Goal: Transaction & Acquisition: Book appointment/travel/reservation

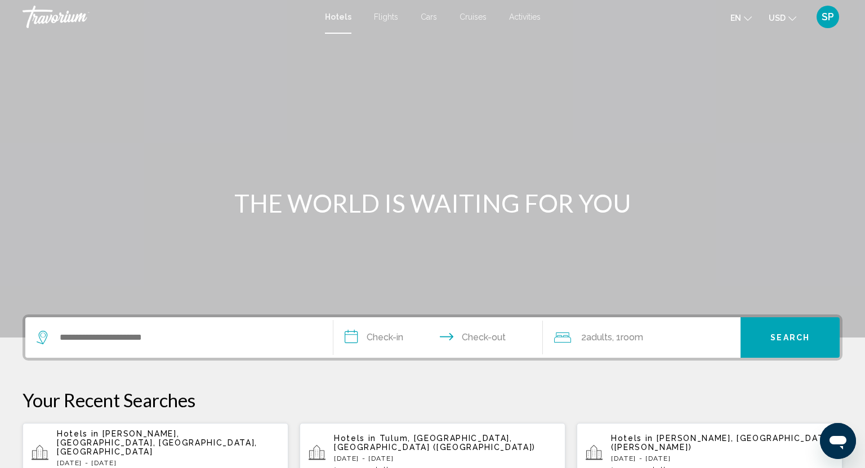
click at [471, 16] on span "Cruises" at bounding box center [472, 16] width 27 height 9
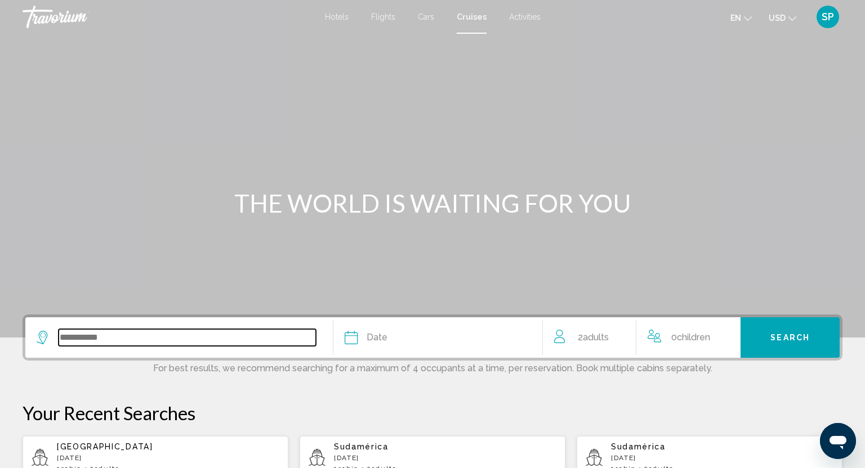
click at [75, 334] on input "Search widget" at bounding box center [187, 337] width 257 height 17
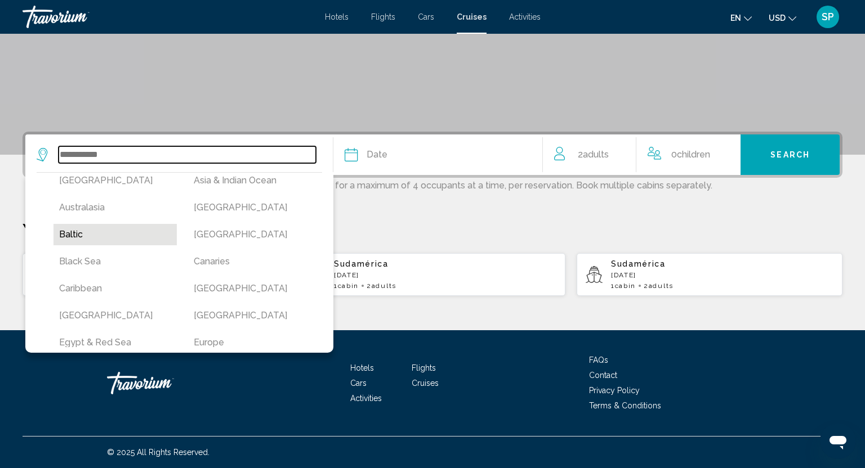
scroll to position [39, 0]
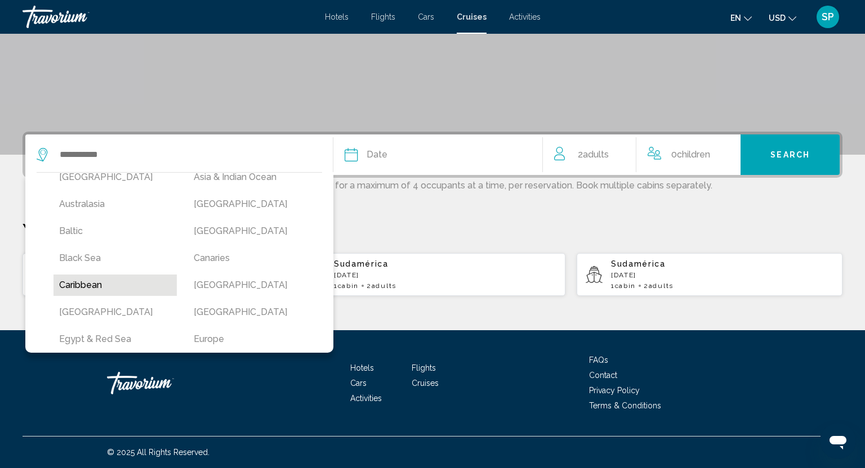
click at [101, 280] on button "Caribbean" at bounding box center [114, 285] width 123 height 21
type input "*********"
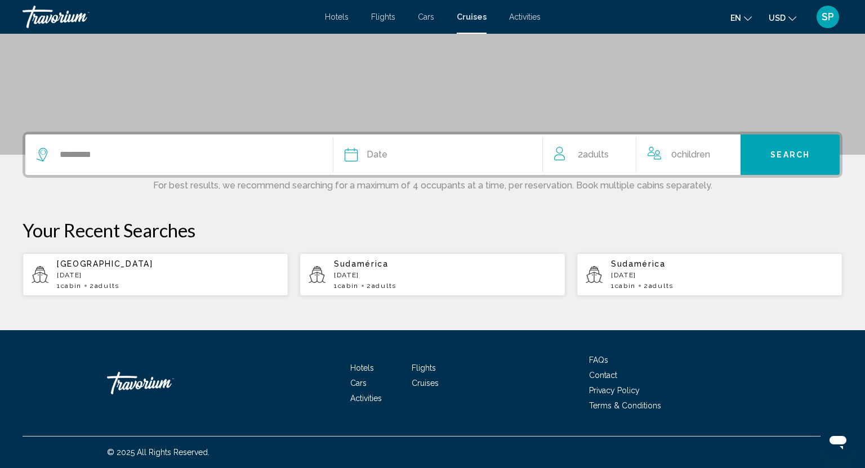
click at [418, 155] on div "Date" at bounding box center [437, 155] width 186 height 16
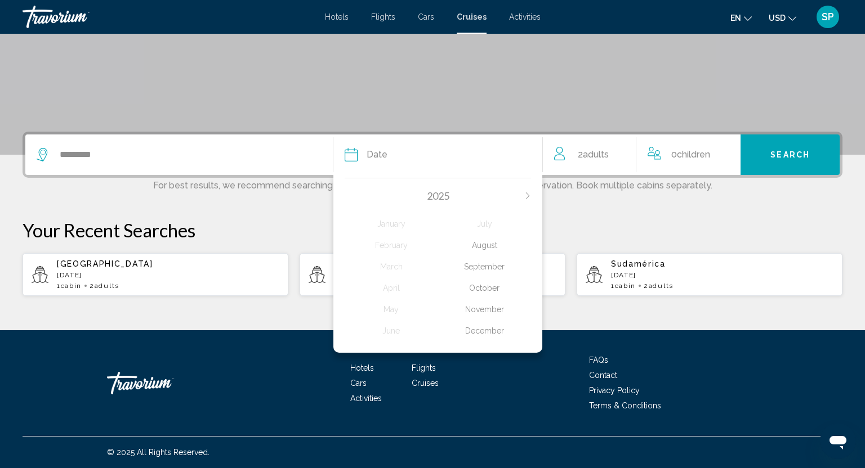
click at [487, 288] on div "October" at bounding box center [484, 288] width 93 height 20
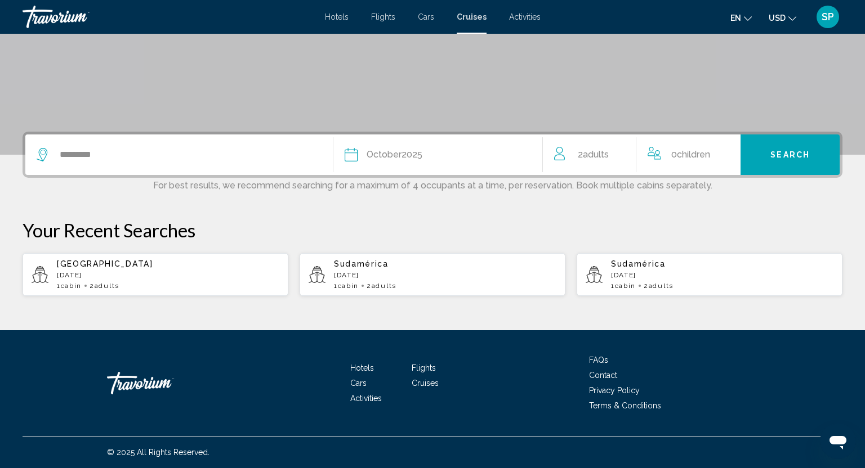
click at [706, 151] on span "Children" at bounding box center [693, 154] width 33 height 11
click at [722, 155] on div "0 Child Children" at bounding box center [692, 155] width 84 height 20
click at [724, 153] on icon "Increment children" at bounding box center [729, 153] width 10 height 14
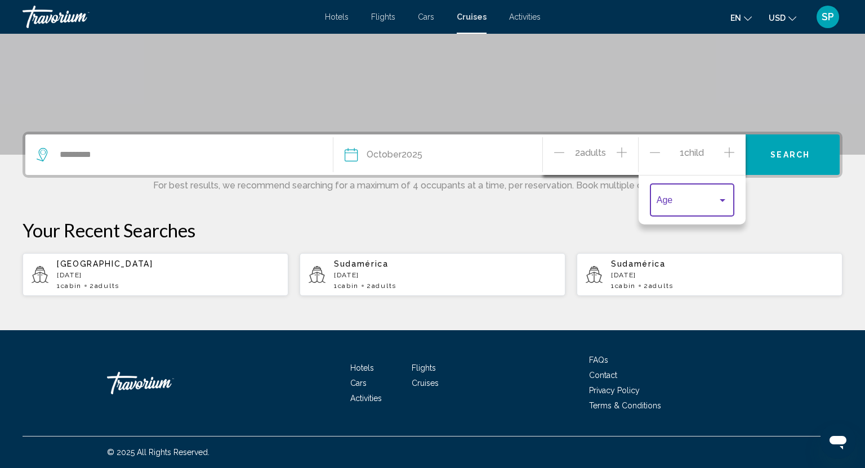
click at [727, 198] on div "Travelers: 2 adults, 1 child" at bounding box center [722, 200] width 10 height 9
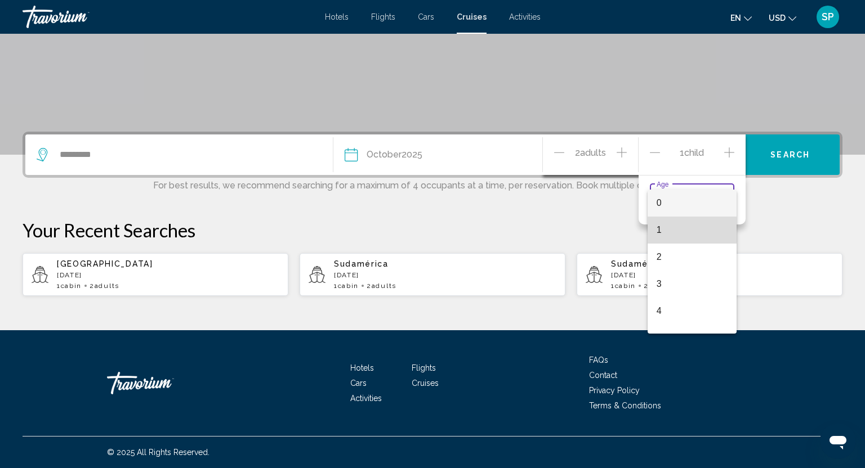
click at [692, 227] on span "1" at bounding box center [691, 230] width 71 height 27
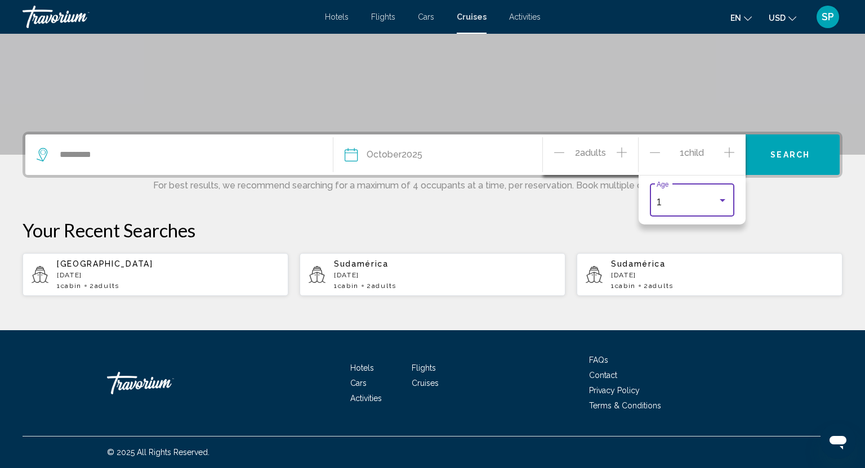
click at [730, 155] on icon "Increment children" at bounding box center [729, 153] width 10 height 14
click at [718, 241] on div "Travelers: 2 adults, 2 children" at bounding box center [722, 238] width 10 height 9
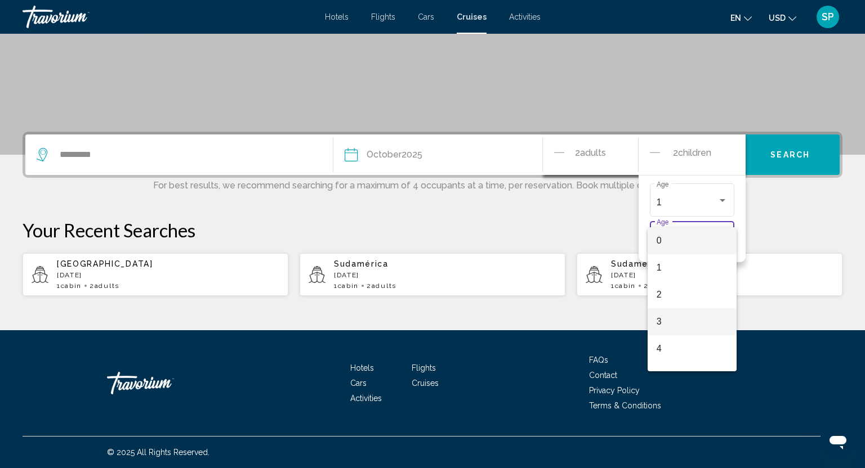
click at [679, 329] on span "3" at bounding box center [691, 321] width 71 height 27
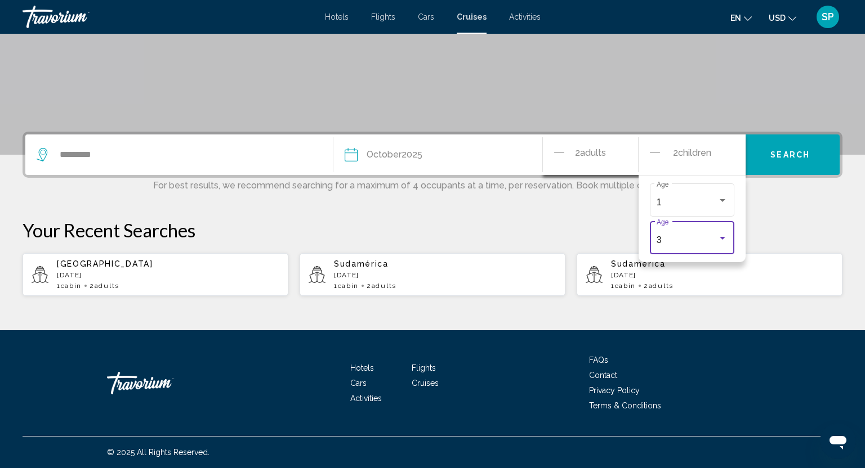
click at [807, 155] on span "Search" at bounding box center [789, 155] width 39 height 9
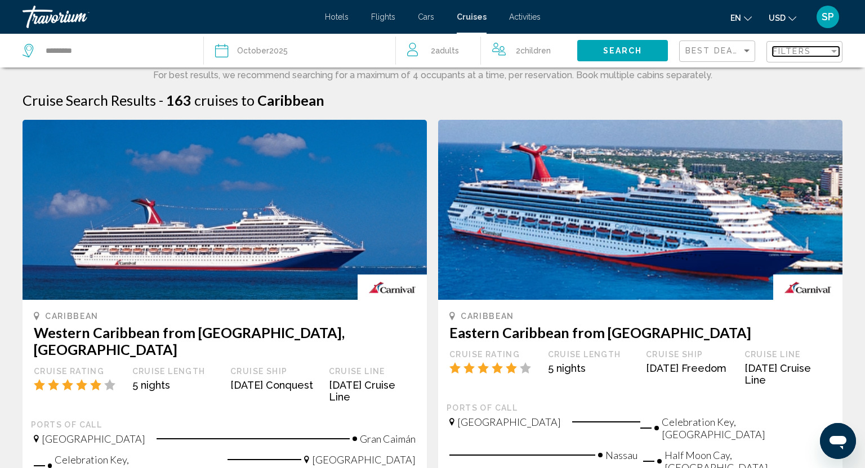
click at [816, 49] on div "Filters" at bounding box center [800, 51] width 56 height 9
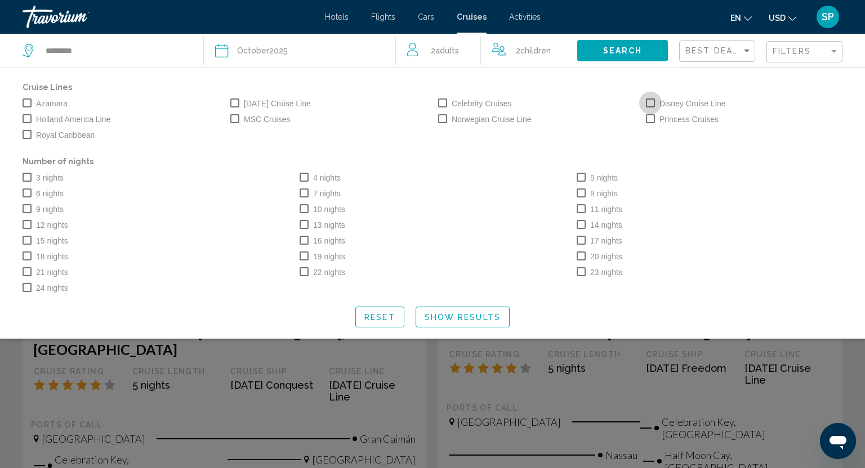
click at [651, 105] on span "Search widget" at bounding box center [650, 103] width 9 height 9
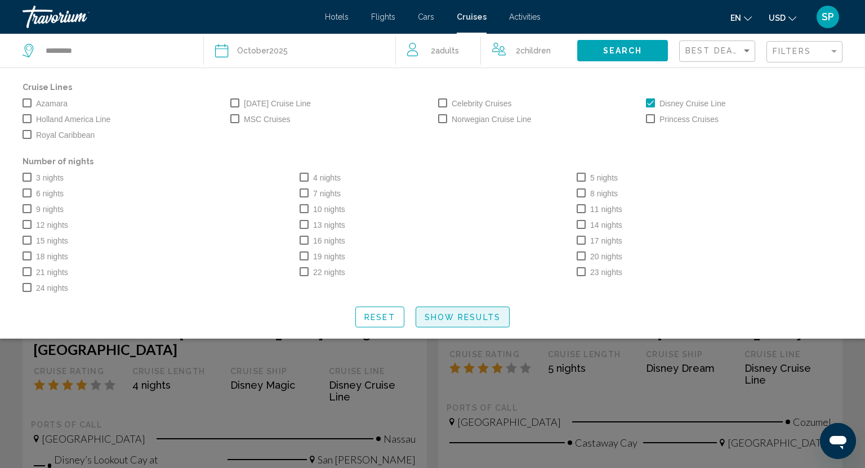
click at [477, 319] on span "Show Results" at bounding box center [462, 317] width 76 height 9
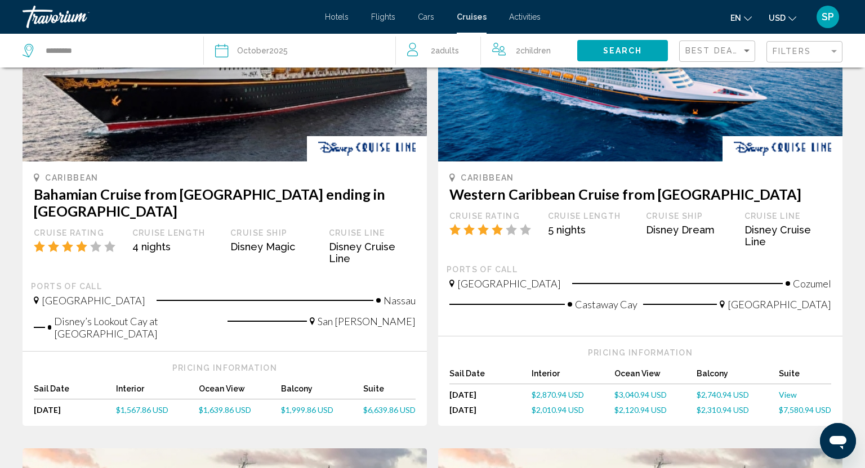
scroll to position [139, 0]
click at [225, 405] on span "$1,639.86 USD" at bounding box center [225, 410] width 52 height 10
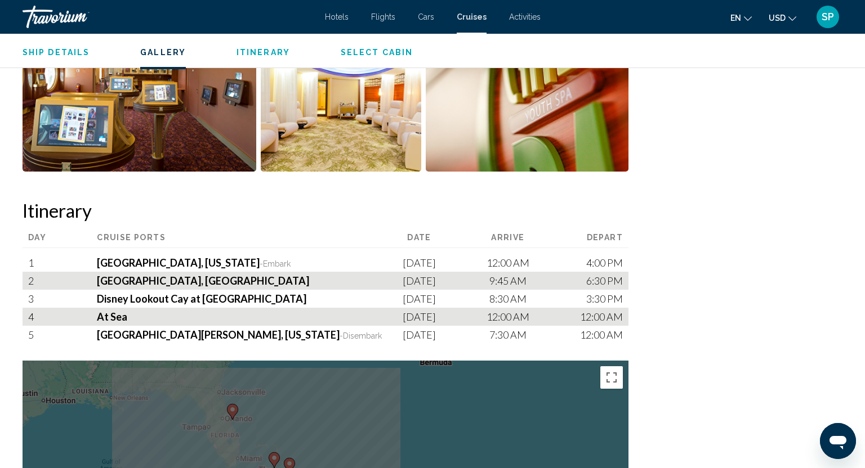
scroll to position [715, 0]
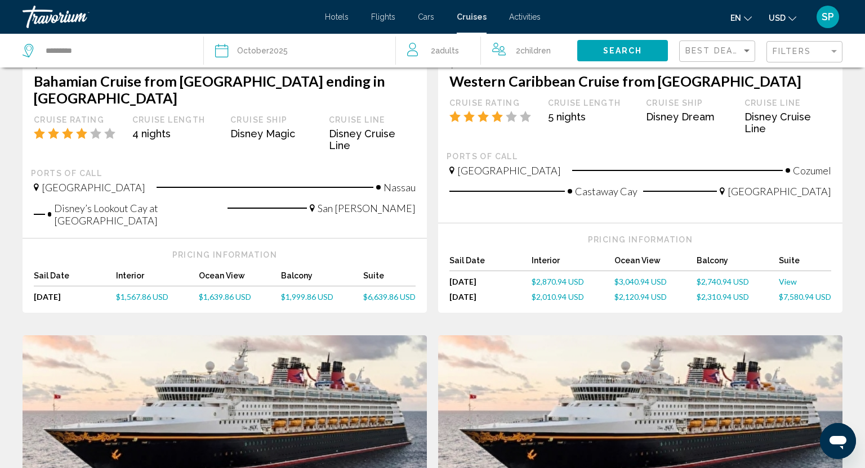
scroll to position [275, 0]
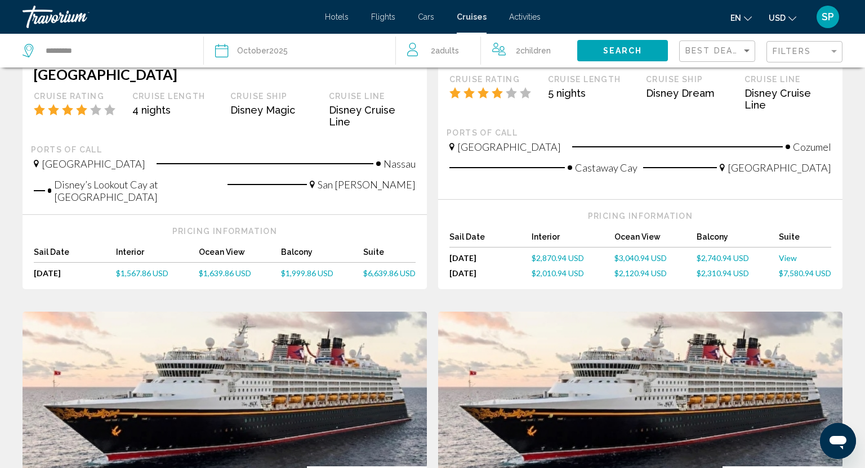
click at [146, 268] on span "$1,567.86 USD" at bounding box center [142, 273] width 52 height 10
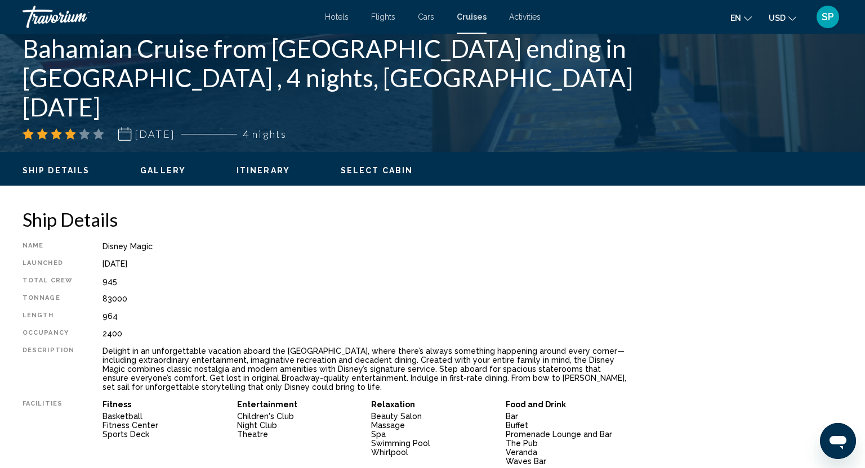
scroll to position [133, 0]
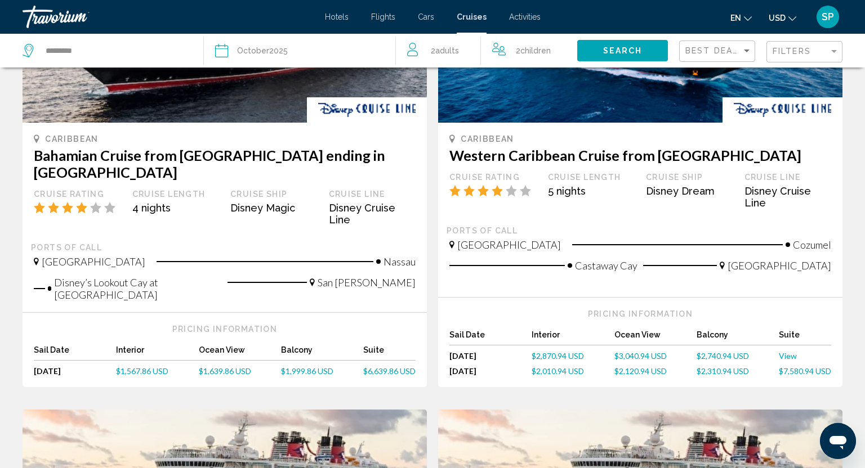
scroll to position [187, 0]
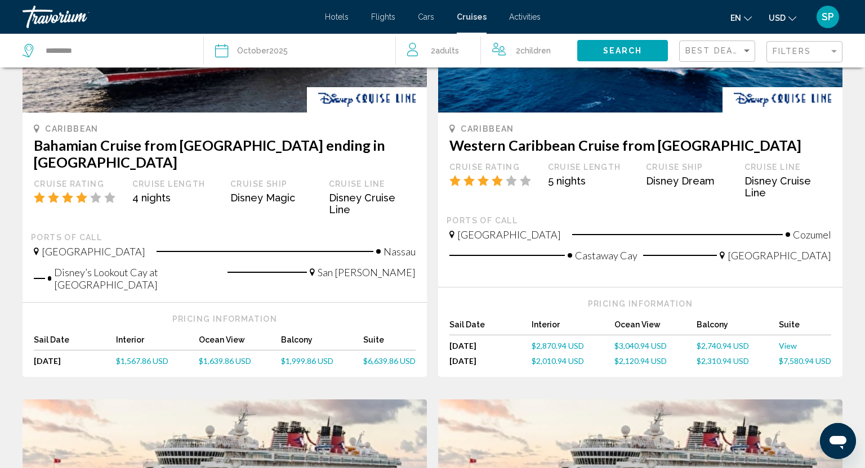
click at [560, 356] on span "$2,010.94 USD" at bounding box center [557, 361] width 52 height 10
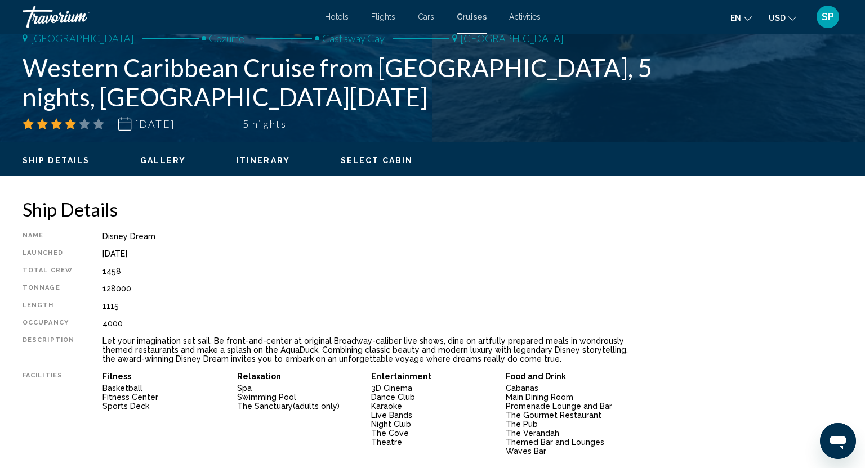
scroll to position [211, 0]
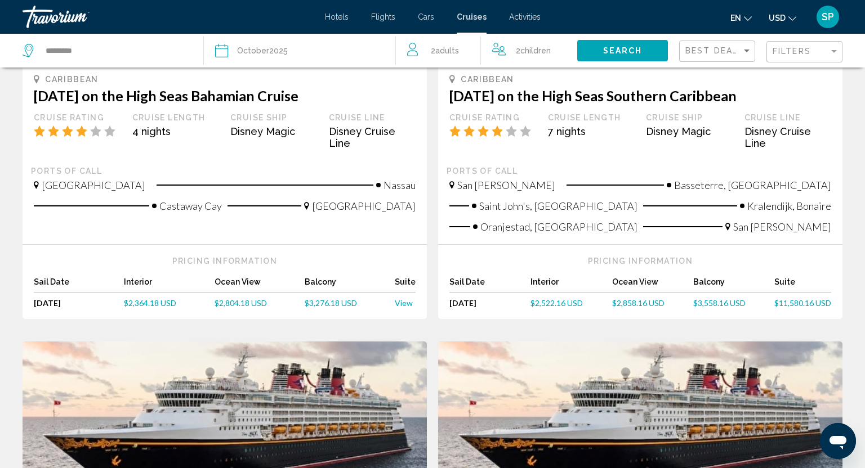
scroll to position [705, 0]
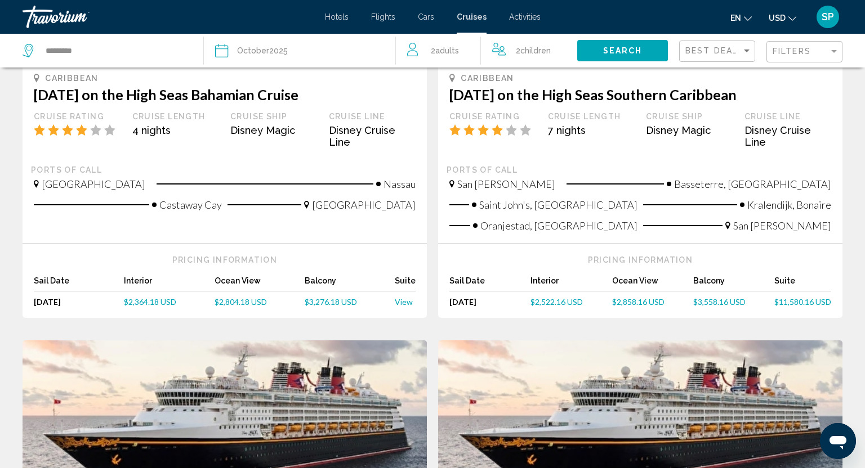
click at [162, 297] on span "$2,364.18 USD" at bounding box center [150, 302] width 52 height 10
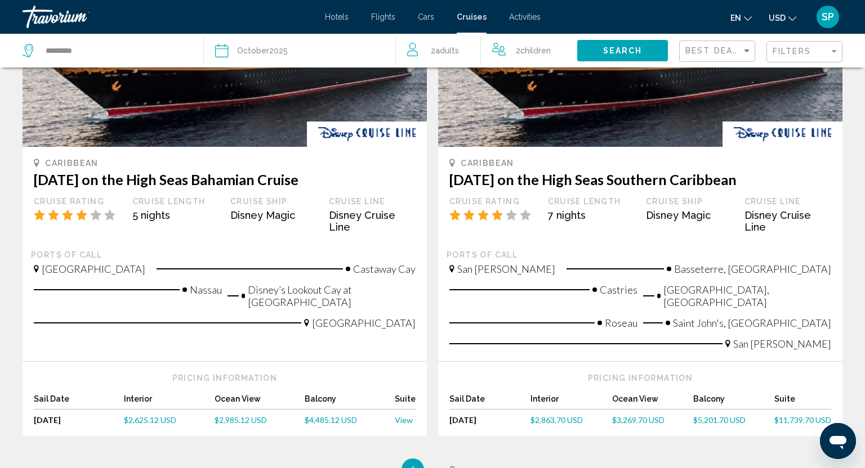
scroll to position [1050, 0]
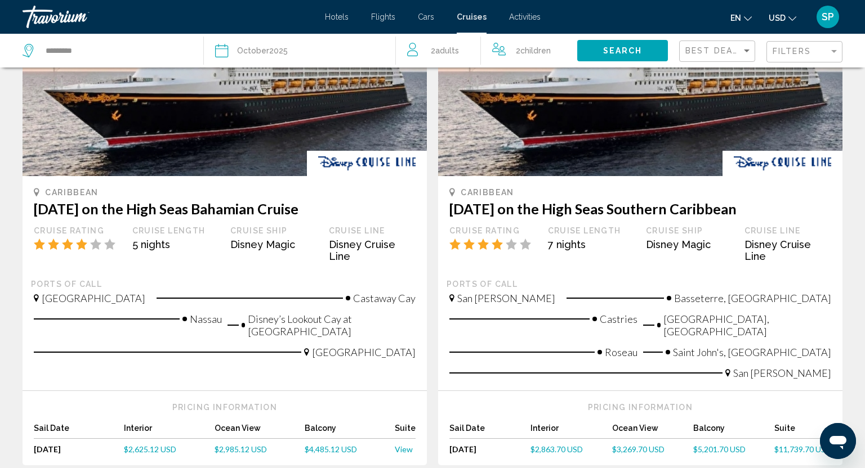
click at [409, 292] on span "Castaway Cay" at bounding box center [384, 298] width 62 height 12
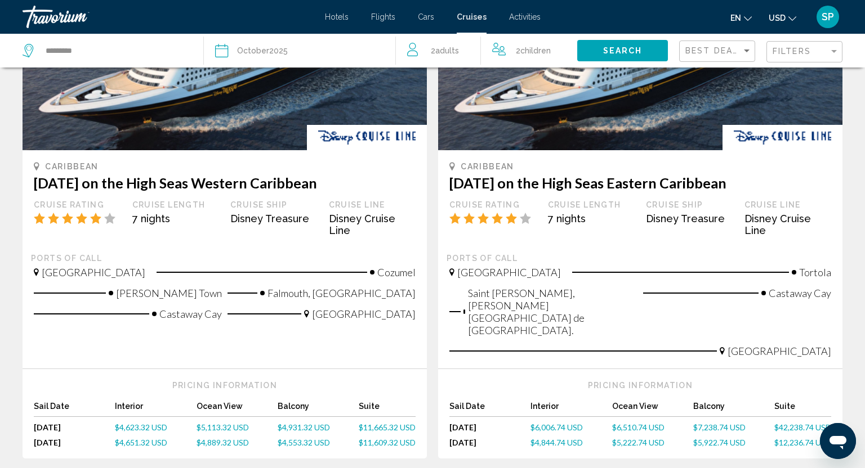
scroll to position [153, 0]
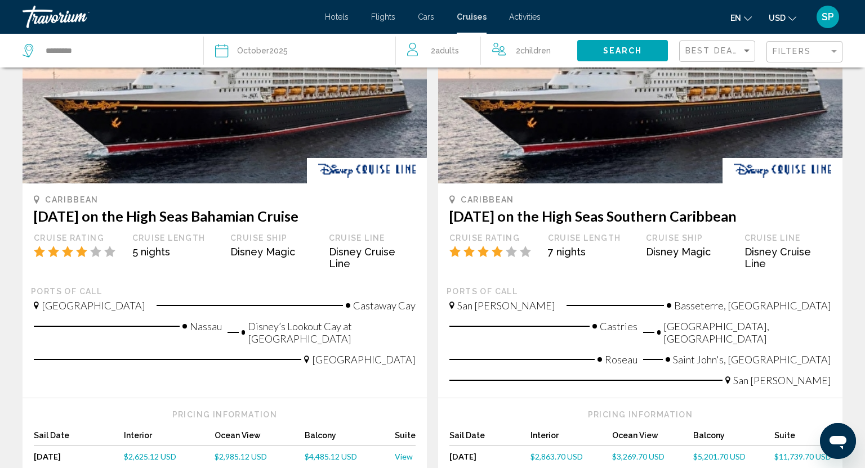
scroll to position [1044, 0]
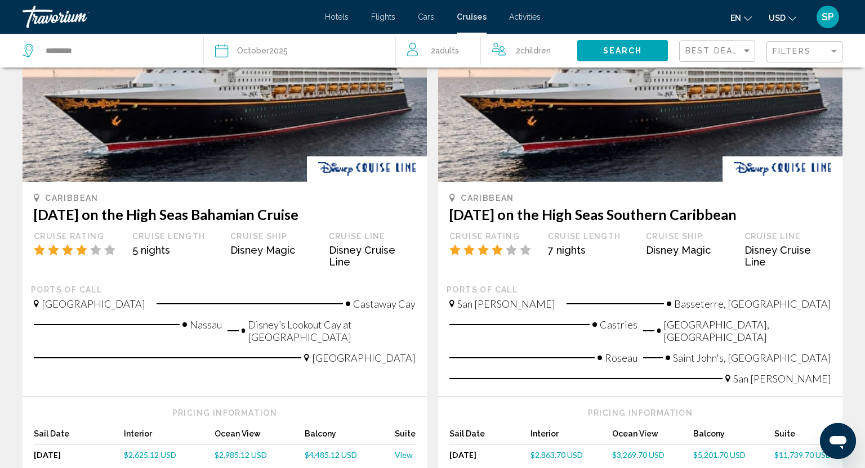
click at [279, 53] on div "[DATE]" at bounding box center [262, 51] width 51 height 16
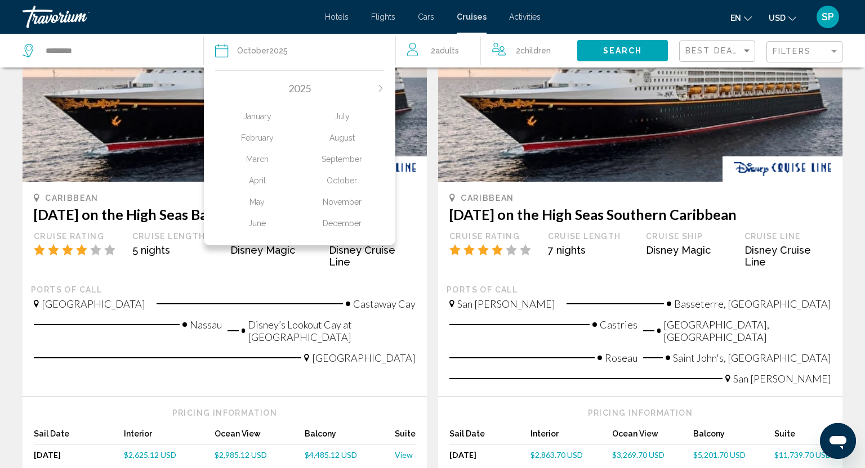
click at [335, 200] on div "November" at bounding box center [341, 202] width 84 height 20
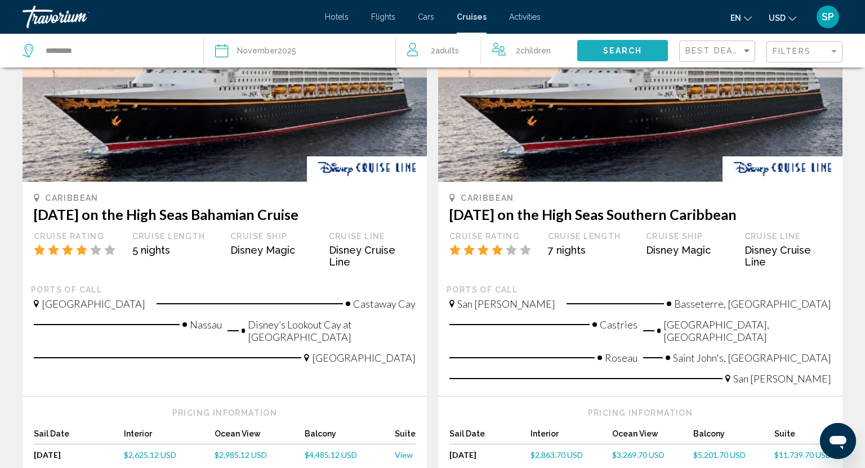
click at [631, 56] on button "Search" at bounding box center [622, 50] width 91 height 21
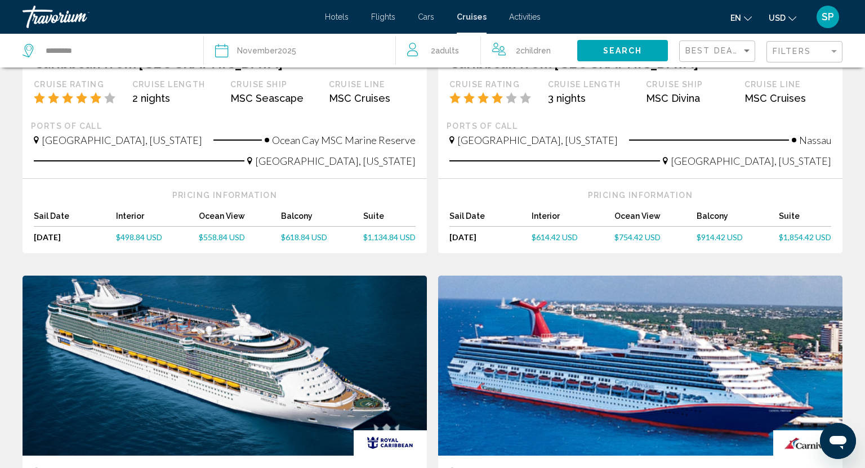
scroll to position [160, 0]
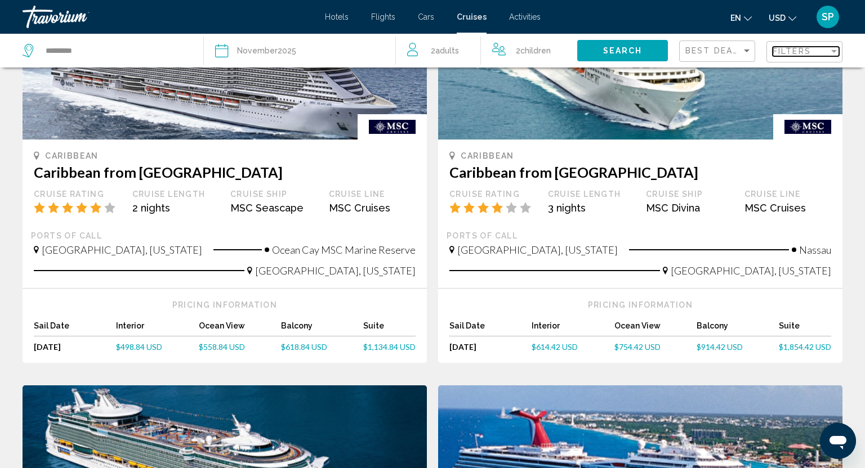
click at [798, 50] on span "Filters" at bounding box center [791, 51] width 38 height 9
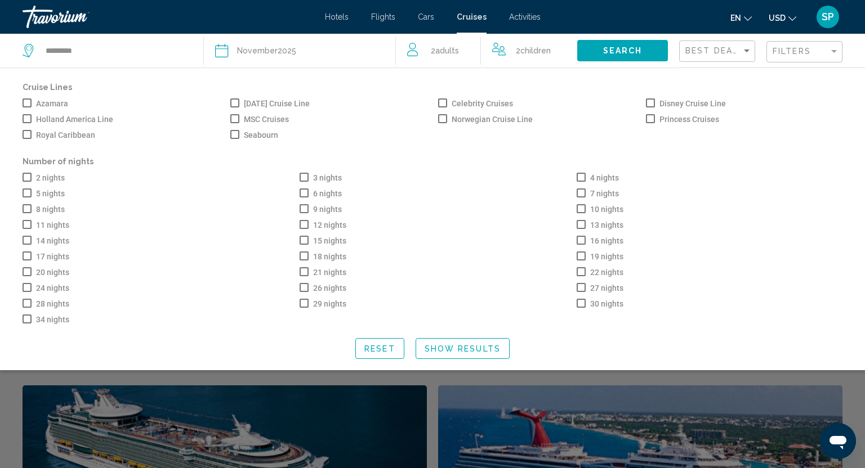
click at [654, 103] on span "Search widget" at bounding box center [650, 103] width 9 height 9
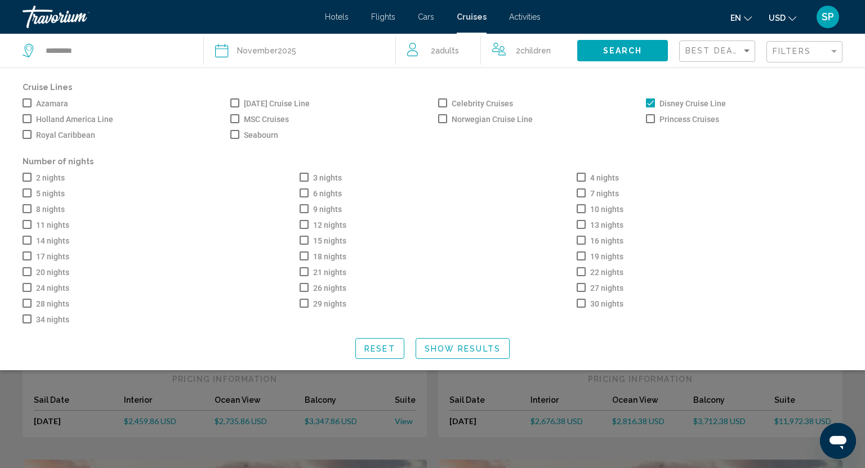
click at [457, 345] on span "Show Results" at bounding box center [462, 348] width 76 height 9
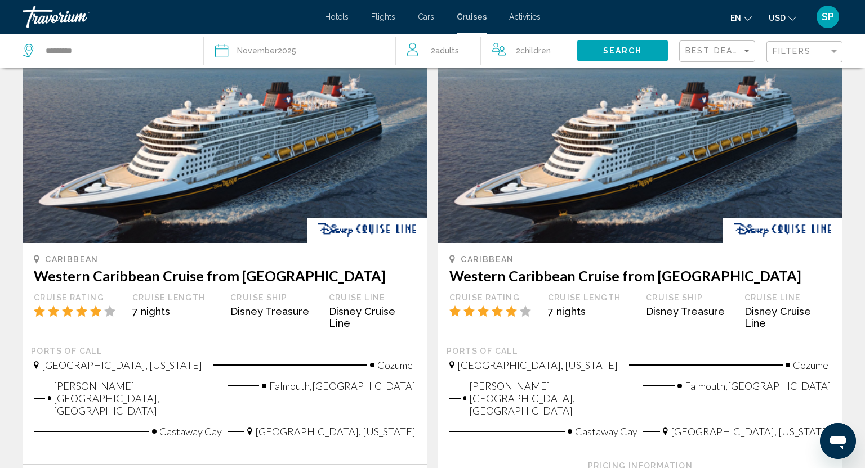
scroll to position [1021, 0]
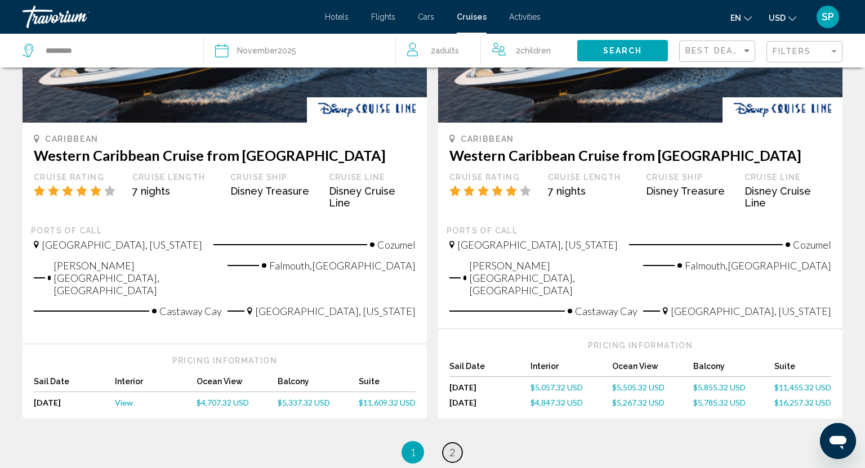
click at [455, 443] on link "page 2" at bounding box center [452, 453] width 20 height 20
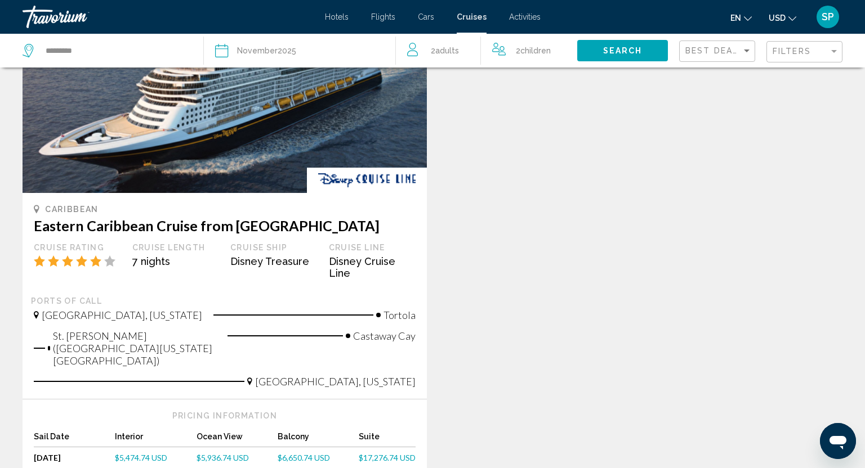
scroll to position [110, 0]
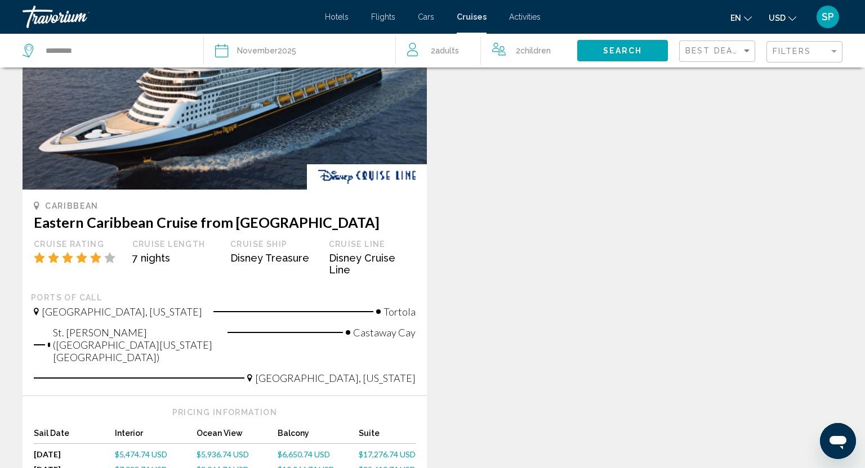
click at [284, 55] on div "[DATE]" at bounding box center [266, 51] width 59 height 16
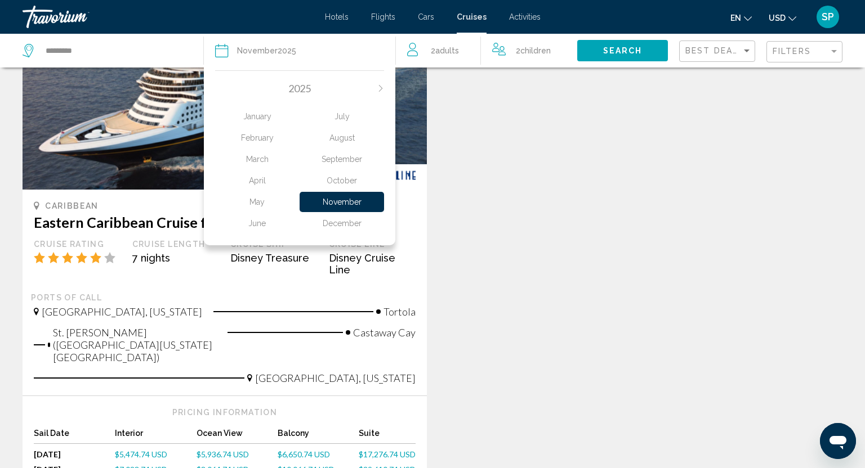
click at [341, 220] on div "December" at bounding box center [341, 223] width 84 height 20
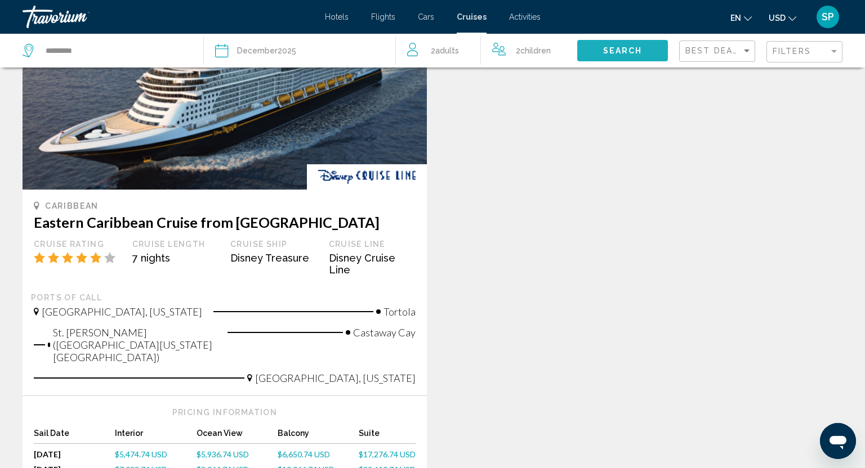
click at [633, 50] on span "Search" at bounding box center [622, 51] width 39 height 9
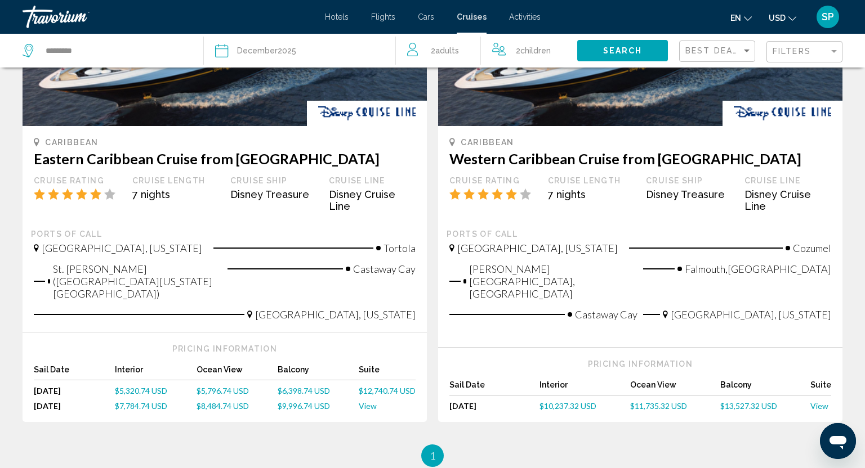
scroll to position [1157, 0]
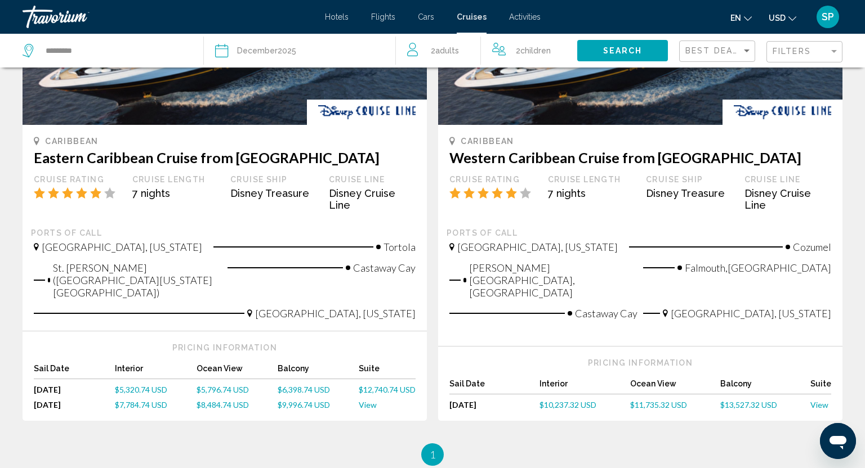
click at [225, 51] on icon "Search widget" at bounding box center [222, 51] width 14 height 14
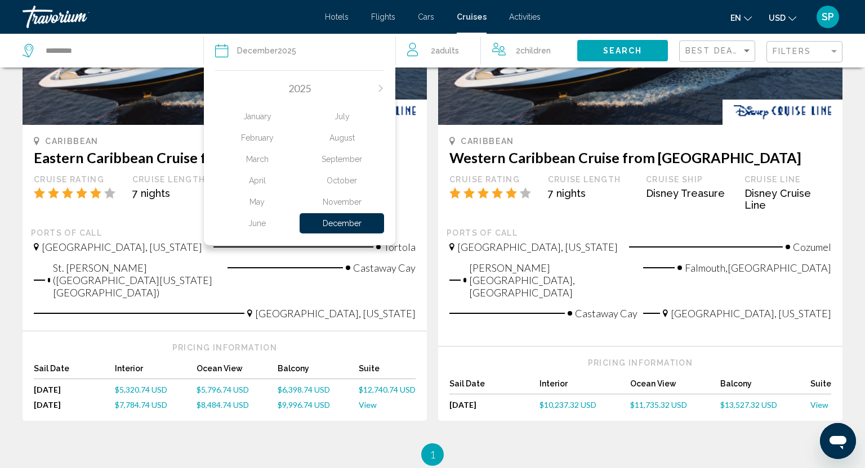
click at [381, 83] on div "2025" at bounding box center [299, 88] width 169 height 12
click at [381, 87] on icon "Next month" at bounding box center [380, 88] width 3 height 7
click at [261, 115] on div "January" at bounding box center [257, 116] width 84 height 20
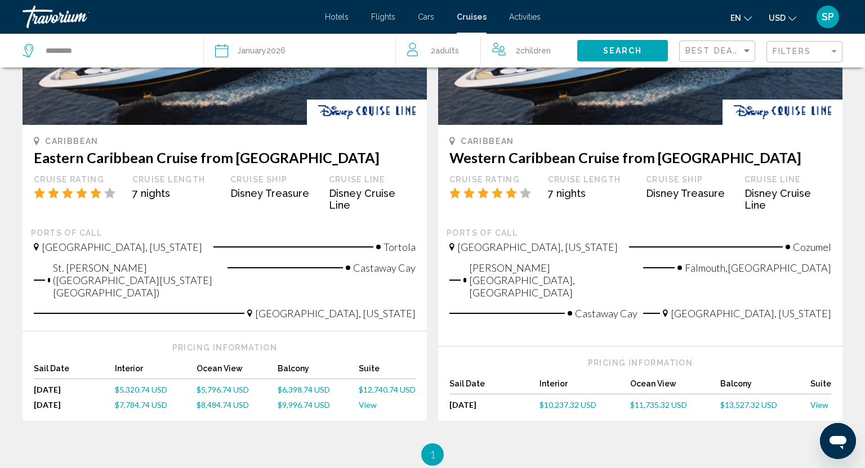
click at [611, 47] on span "Search" at bounding box center [622, 51] width 39 height 9
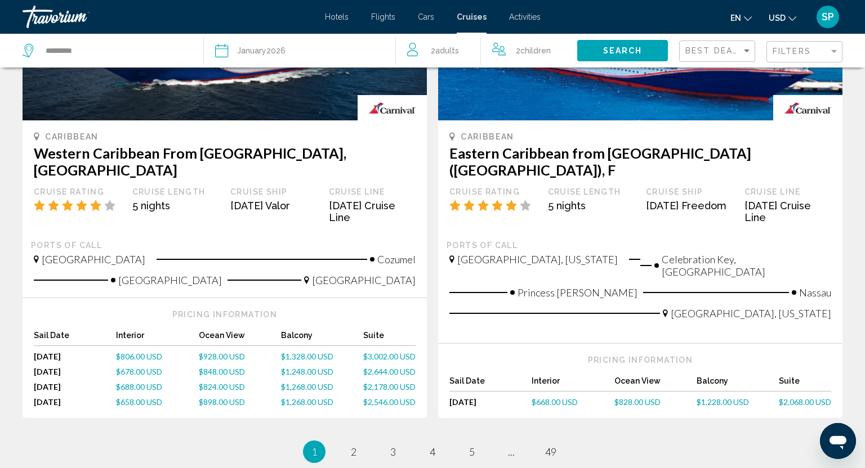
scroll to position [1135, 0]
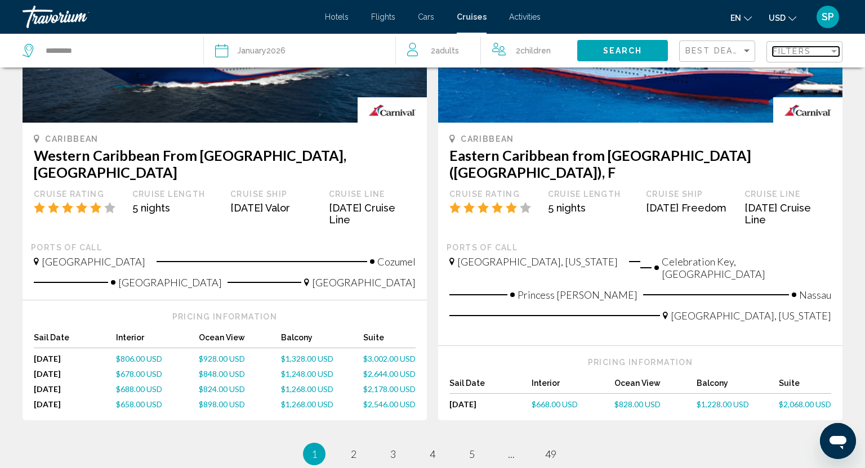
click at [792, 48] on span "Filters" at bounding box center [791, 51] width 38 height 9
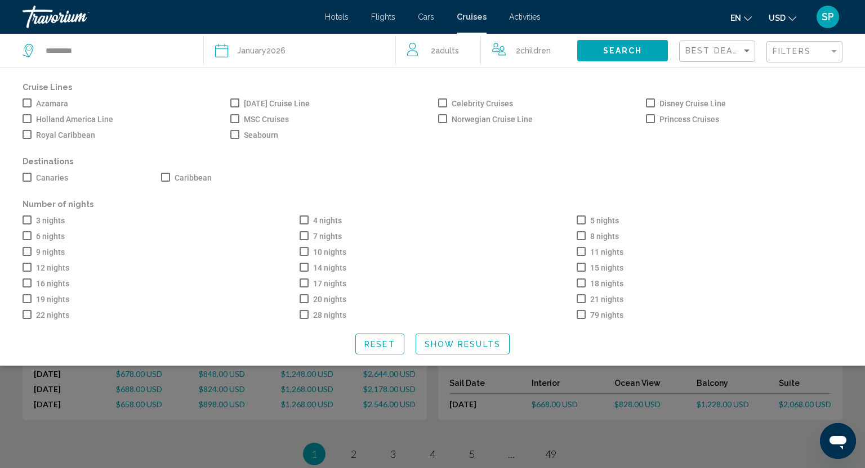
click at [682, 102] on span "Disney Cruise Line" at bounding box center [692, 104] width 66 height 14
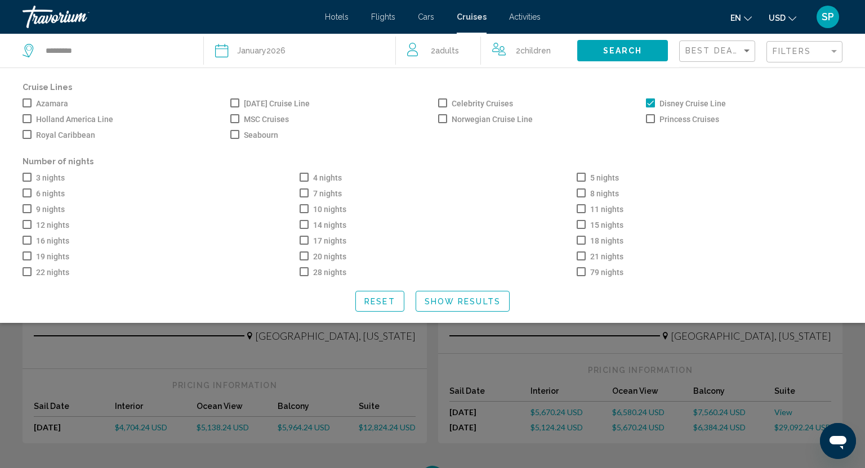
click at [468, 301] on span "Show Results" at bounding box center [462, 301] width 76 height 9
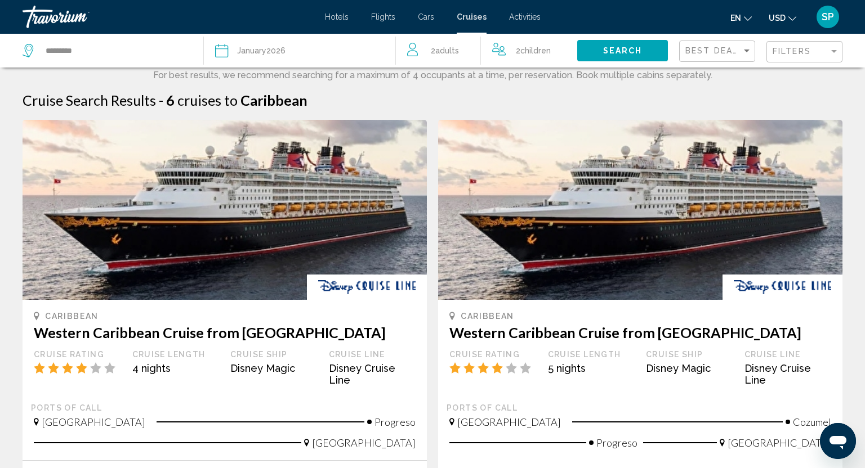
click at [490, 285] on img "Main content" at bounding box center [640, 210] width 404 height 180
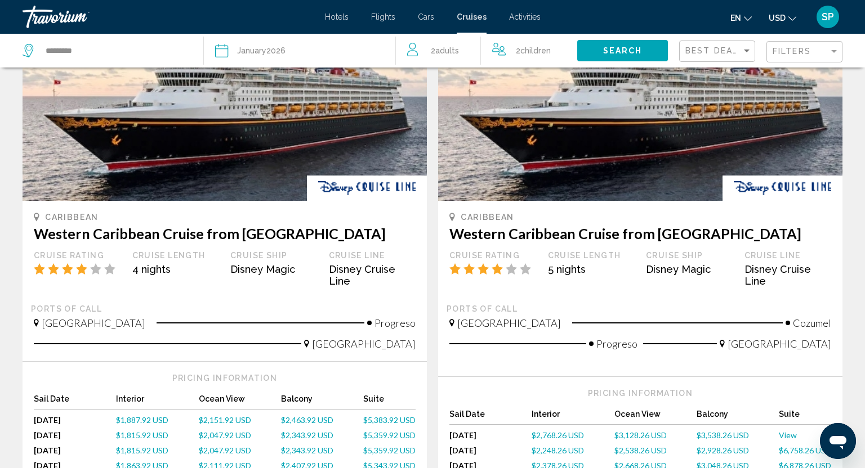
scroll to position [101, 0]
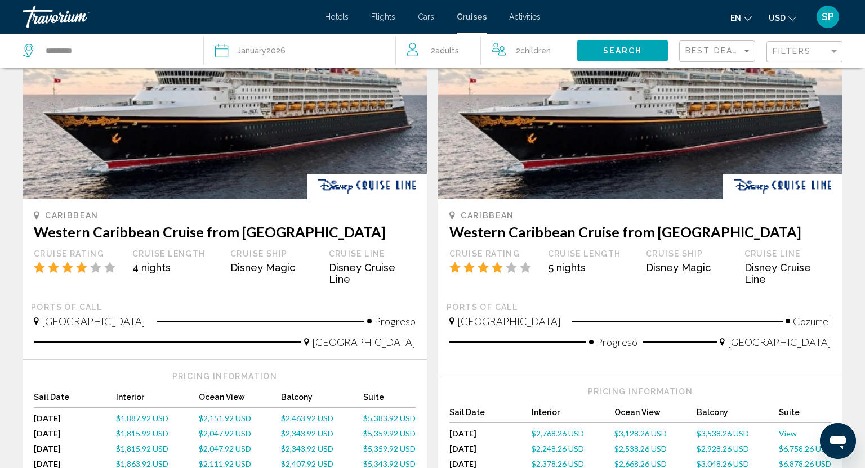
click at [663, 272] on div "Disney Magic" at bounding box center [689, 268] width 87 height 12
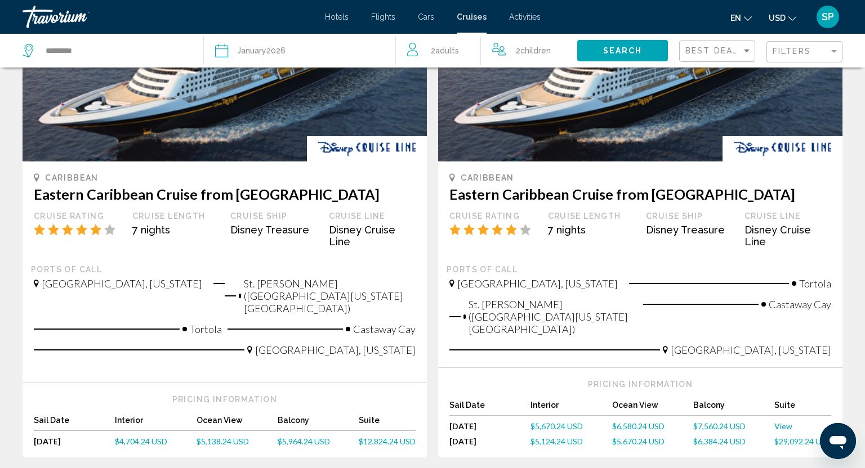
scroll to position [1128, 0]
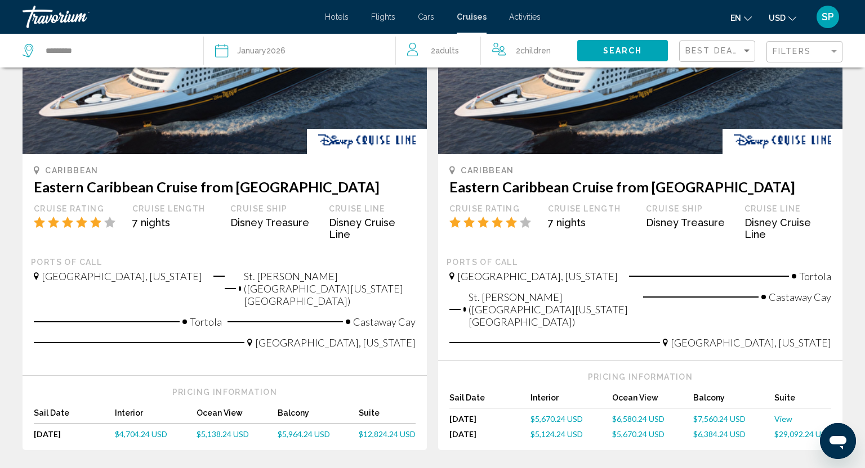
click at [221, 47] on icon "Search widget" at bounding box center [222, 51] width 14 height 14
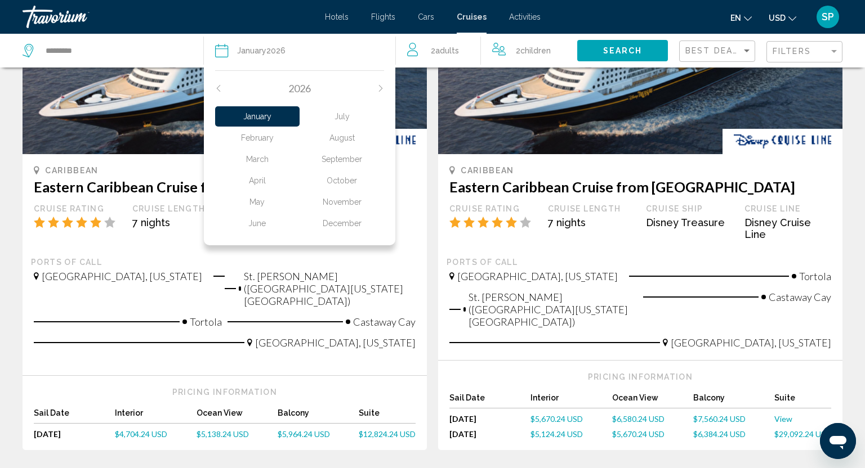
click at [259, 128] on div "February" at bounding box center [257, 138] width 84 height 20
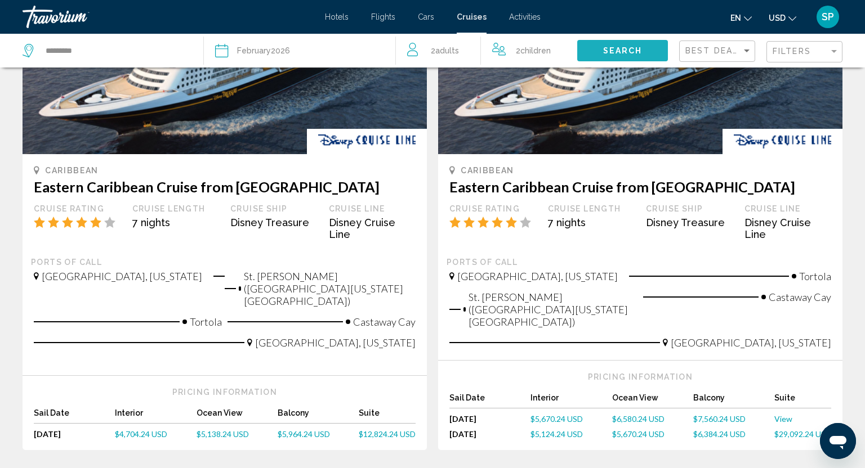
click at [621, 48] on span "Search" at bounding box center [622, 51] width 39 height 9
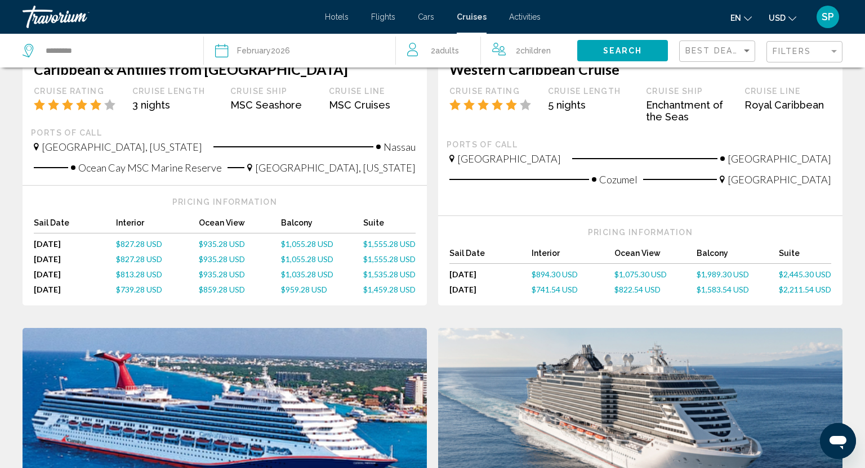
scroll to position [0, 0]
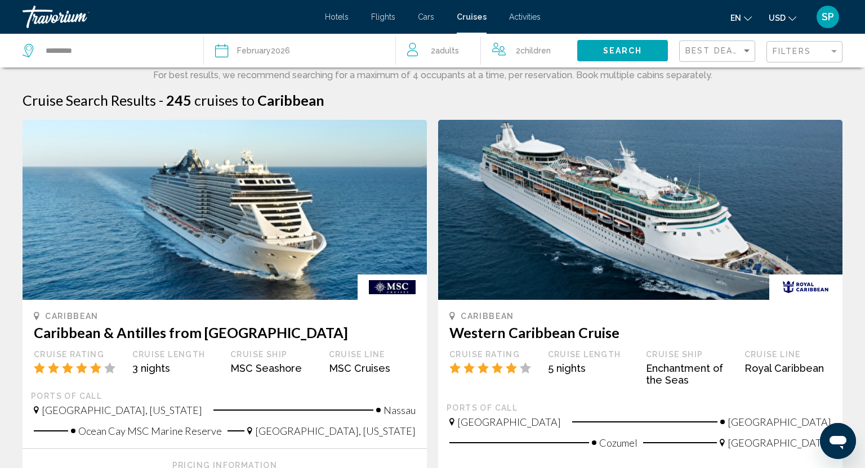
click at [789, 56] on div "Filters" at bounding box center [805, 52] width 66 height 21
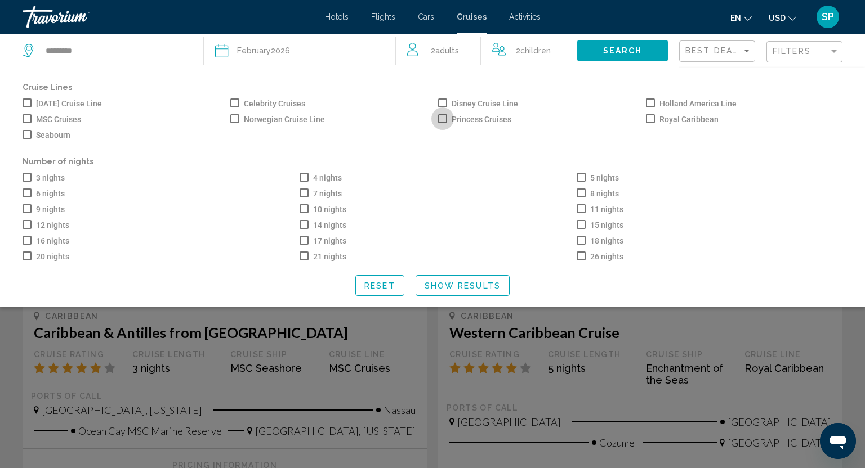
click at [499, 118] on span "Princess Cruises" at bounding box center [481, 120] width 60 height 14
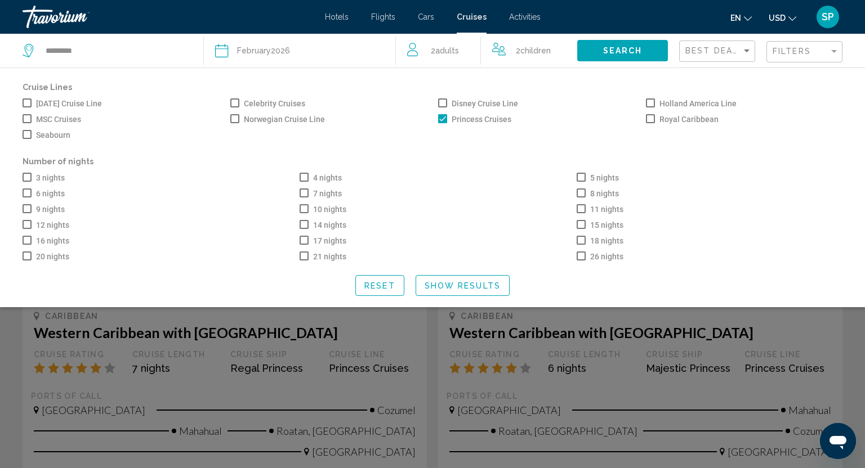
click at [470, 117] on span "Princess Cruises" at bounding box center [481, 120] width 60 height 14
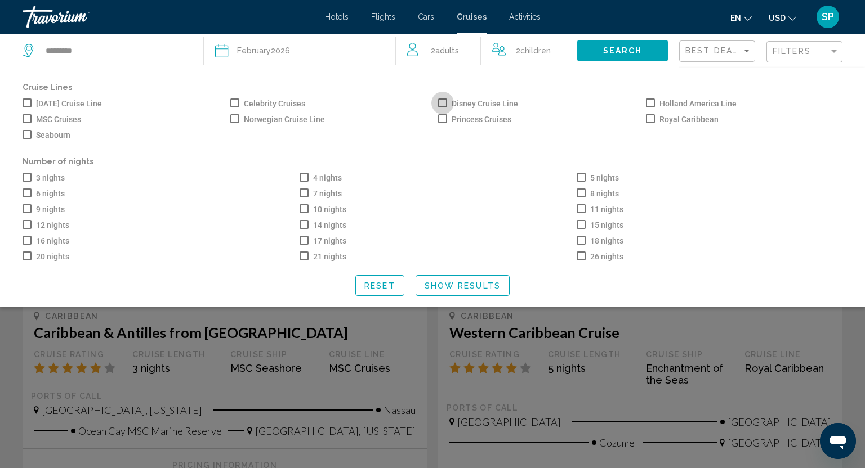
click at [469, 99] on span "Disney Cruise Line" at bounding box center [484, 104] width 66 height 14
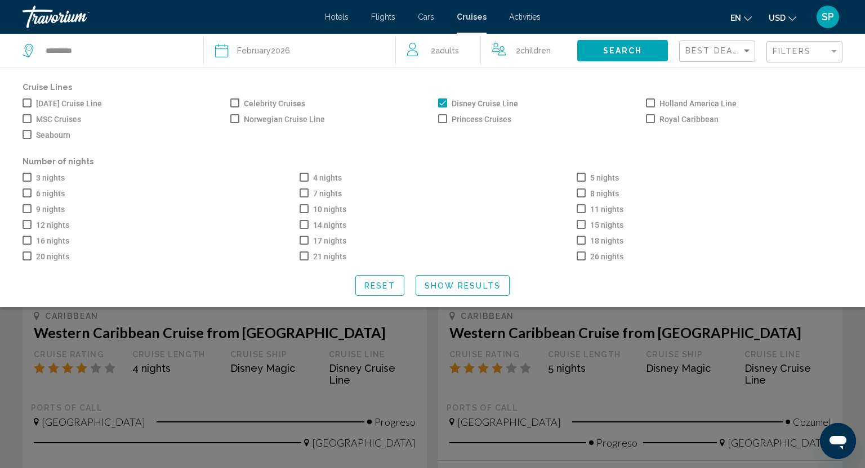
click at [477, 281] on span "Show Results" at bounding box center [462, 285] width 76 height 9
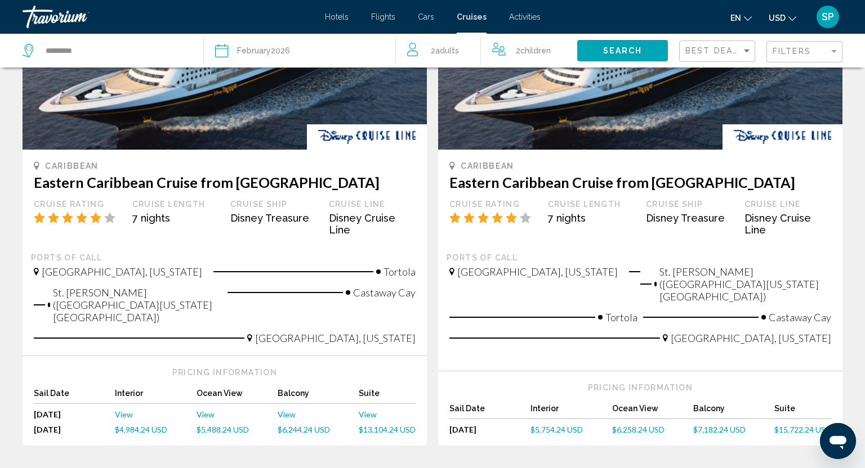
scroll to position [1135, 0]
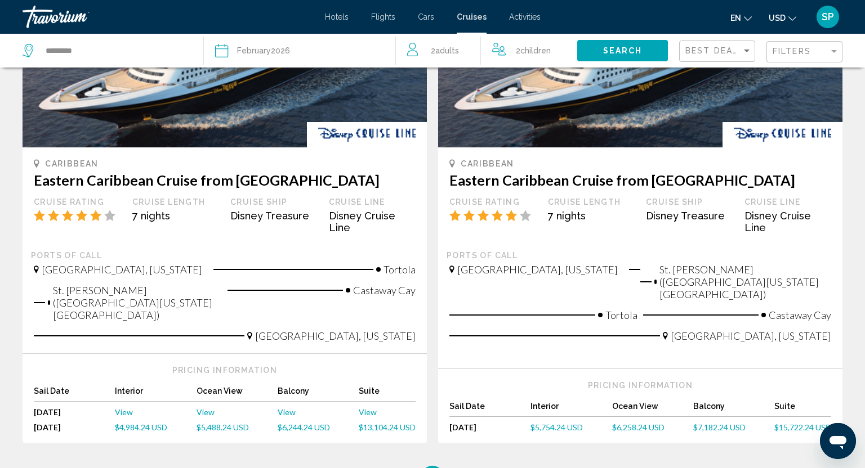
click at [257, 51] on span "February" at bounding box center [254, 50] width 34 height 9
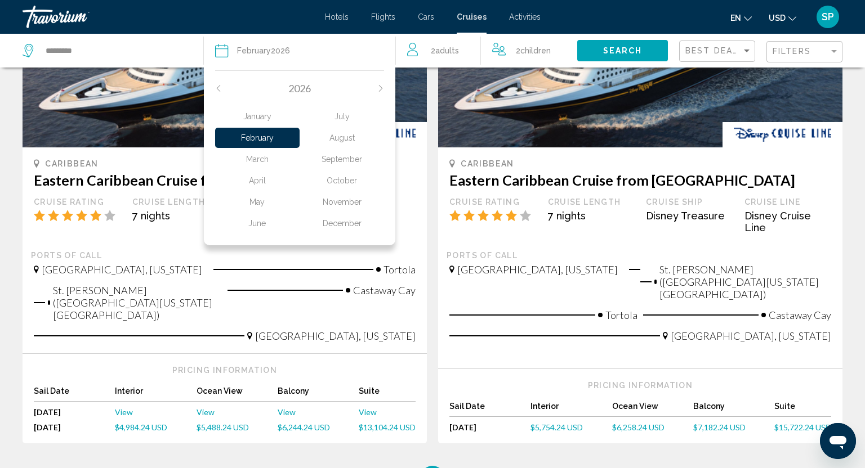
click at [265, 155] on div "March" at bounding box center [257, 159] width 84 height 20
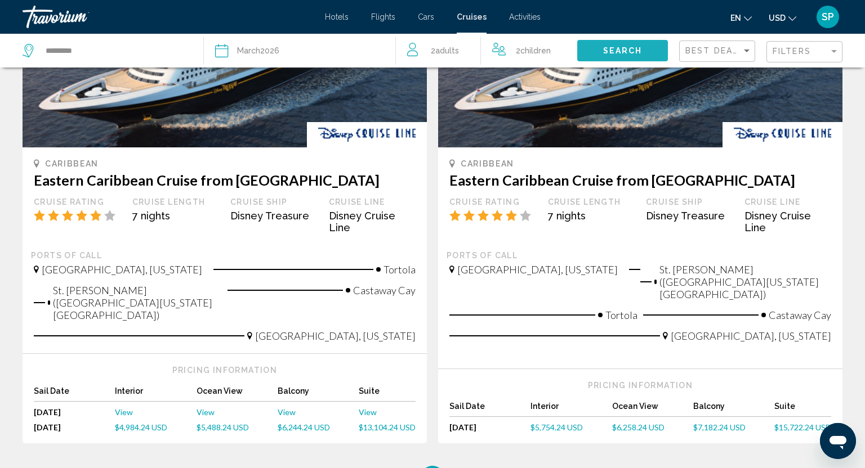
click at [611, 52] on span "Search" at bounding box center [622, 51] width 39 height 9
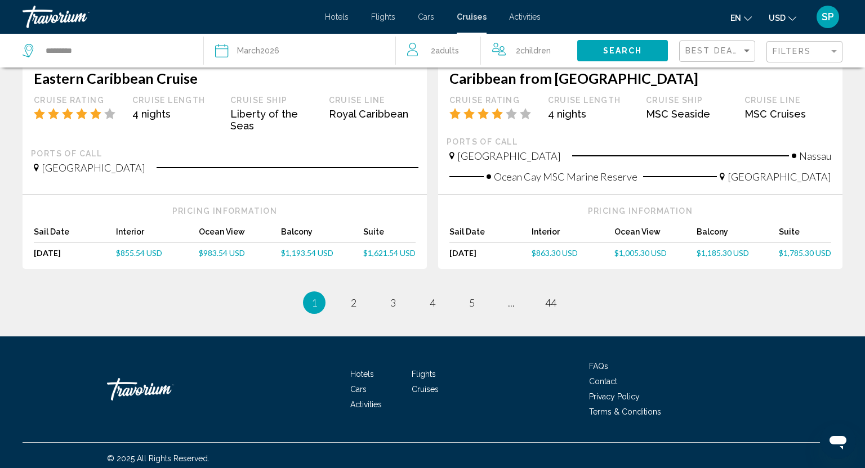
scroll to position [1155, 0]
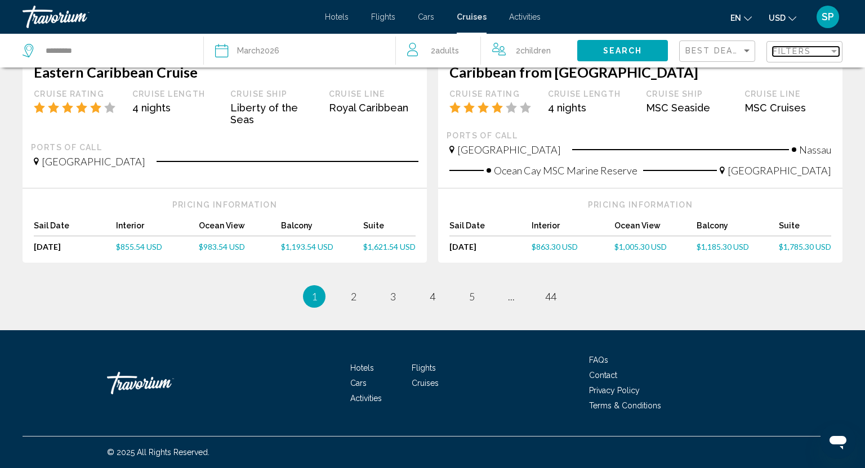
click at [787, 51] on span "Filters" at bounding box center [791, 51] width 38 height 9
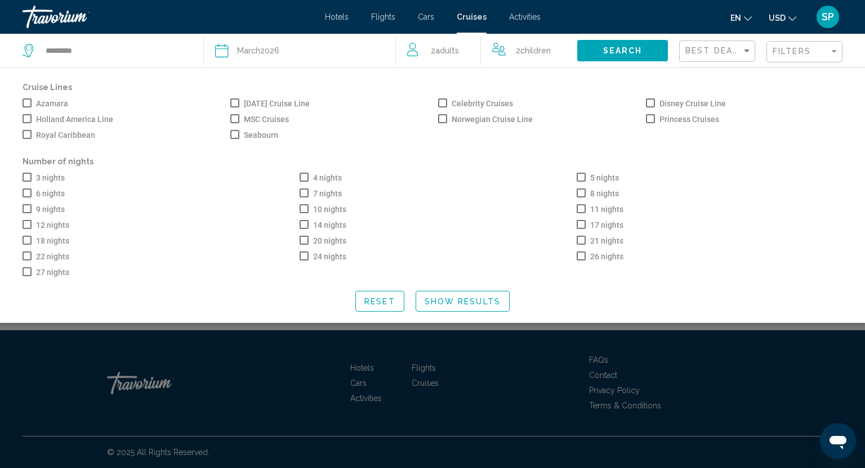
click at [646, 100] on span "Search widget" at bounding box center [650, 103] width 9 height 9
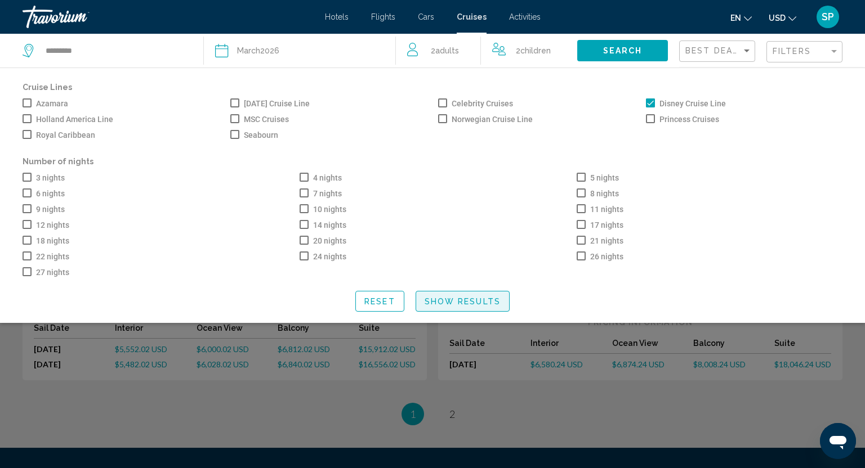
click at [482, 298] on span "Show Results" at bounding box center [462, 301] width 76 height 9
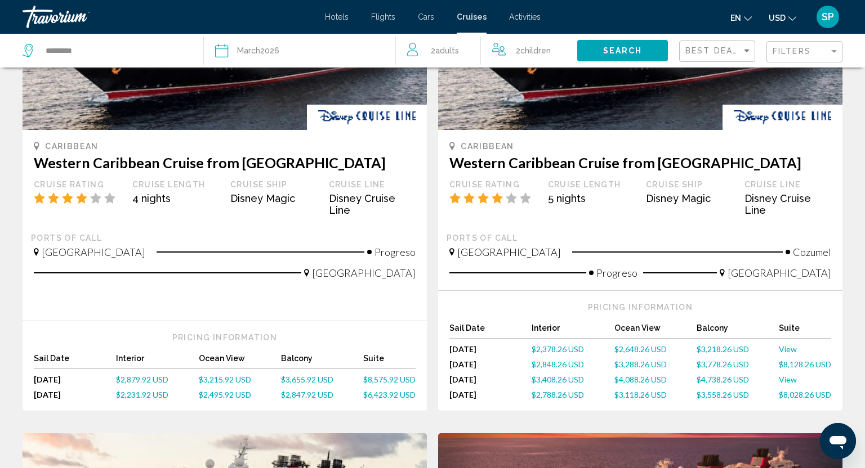
scroll to position [0, 0]
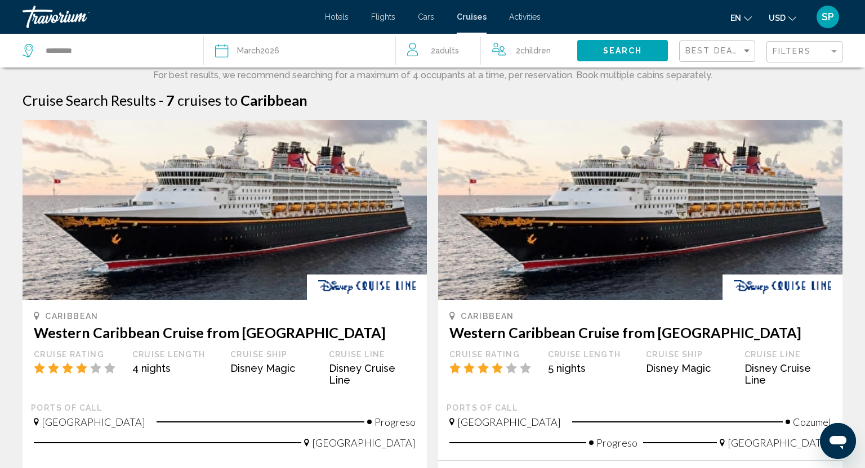
click at [496, 239] on img "Main content" at bounding box center [640, 210] width 404 height 180
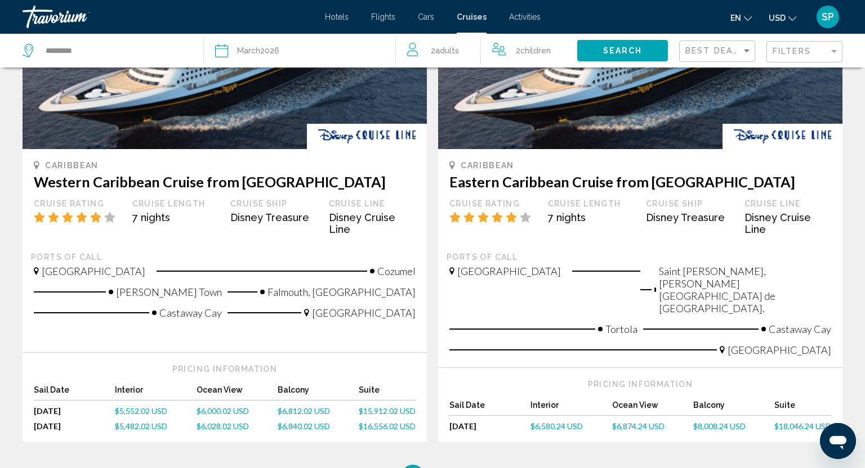
scroll to position [1095, 0]
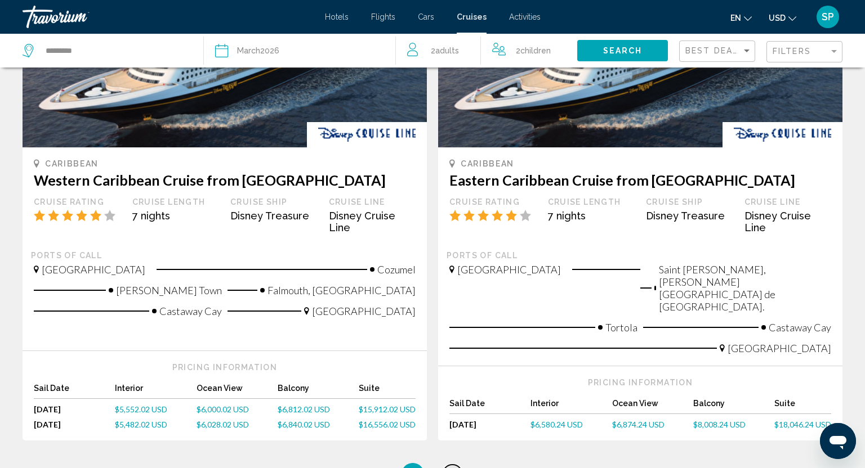
click at [450, 468] on span "2" at bounding box center [452, 474] width 6 height 12
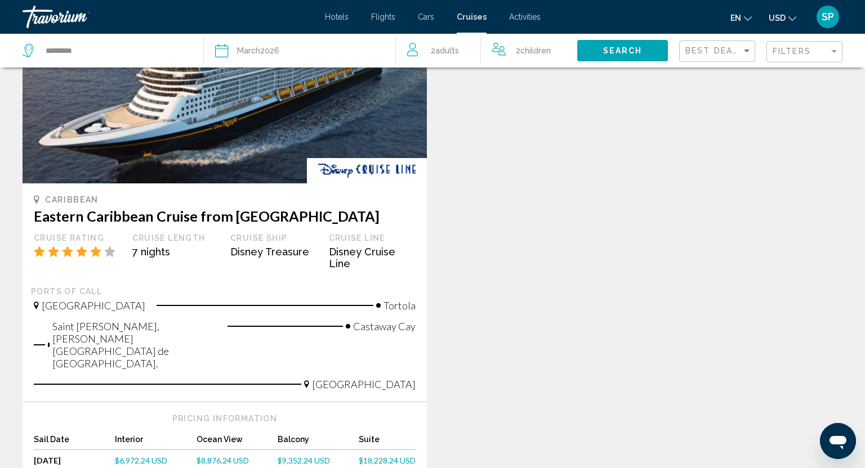
scroll to position [133, 0]
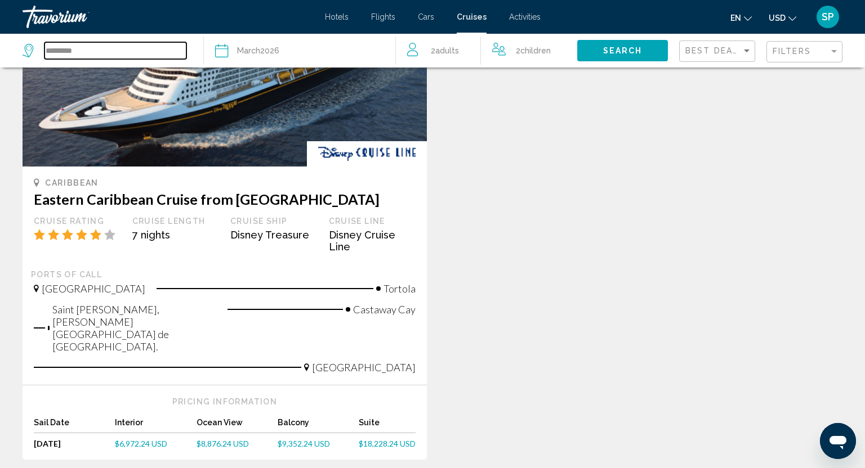
click at [88, 50] on input "*********" at bounding box center [115, 50] width 142 height 17
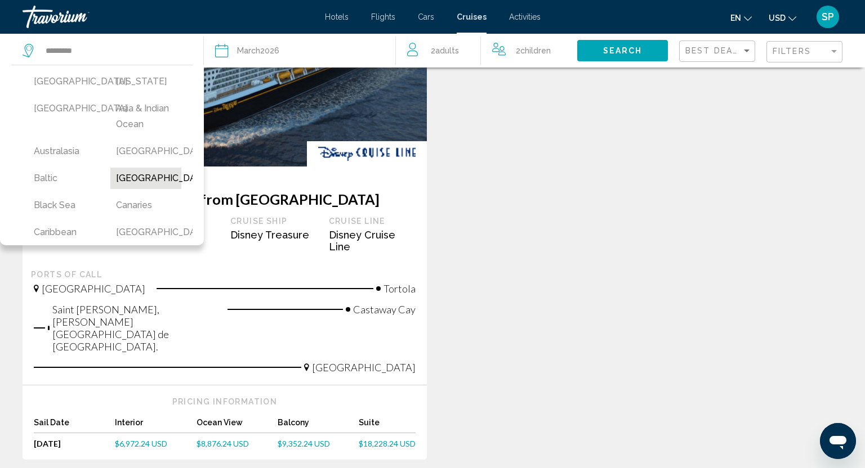
click at [134, 173] on button "[GEOGRAPHIC_DATA]" at bounding box center [145, 178] width 71 height 21
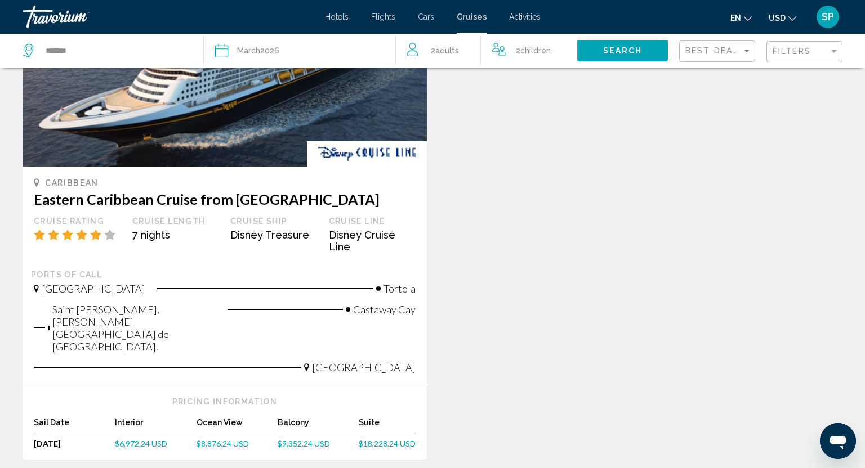
click at [590, 52] on button "Search" at bounding box center [622, 50] width 91 height 21
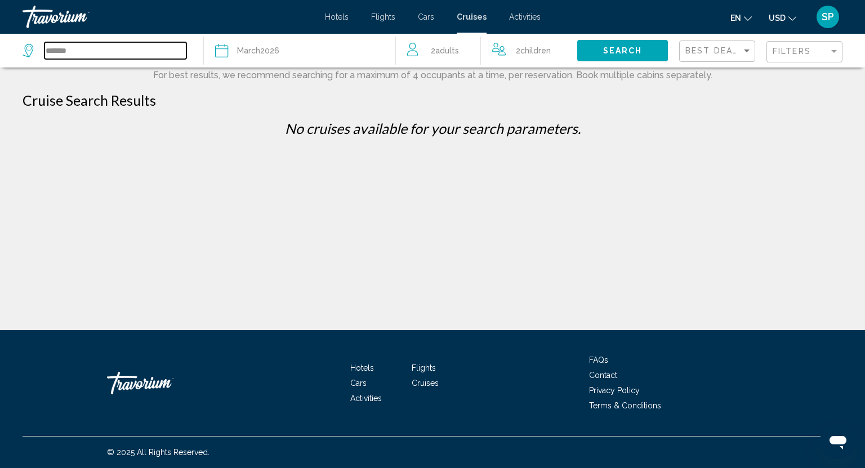
click at [46, 50] on input "*******" at bounding box center [115, 50] width 142 height 17
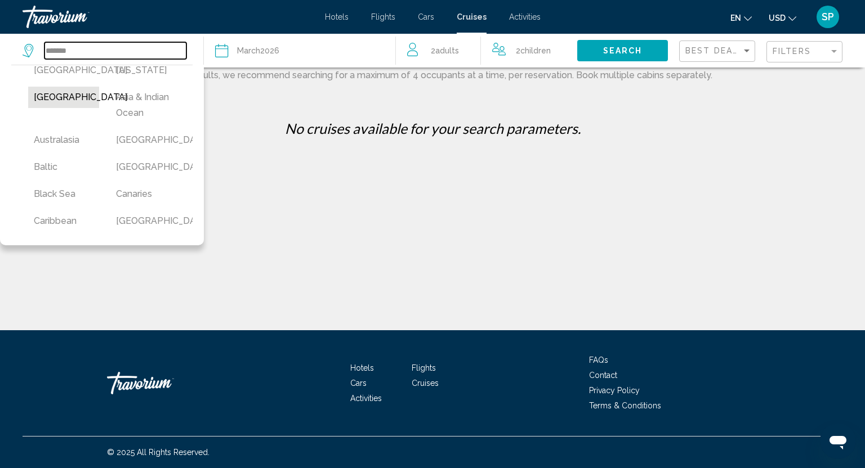
scroll to position [14, 0]
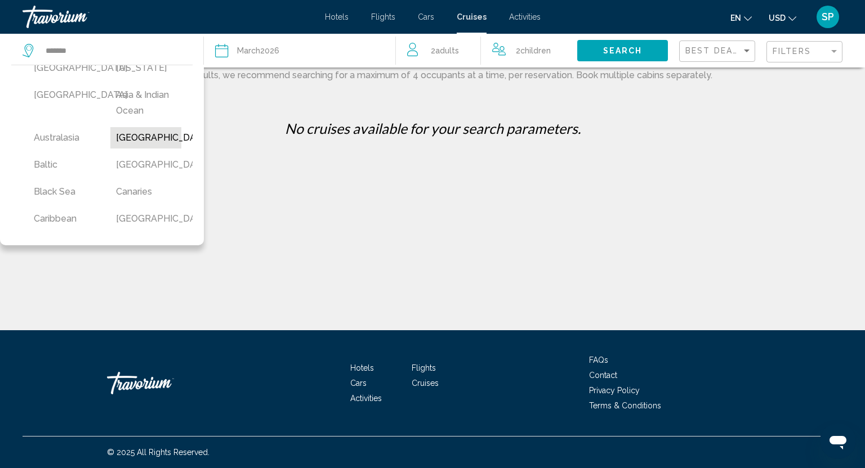
click at [120, 133] on button "[GEOGRAPHIC_DATA]" at bounding box center [145, 137] width 71 height 21
type input "*******"
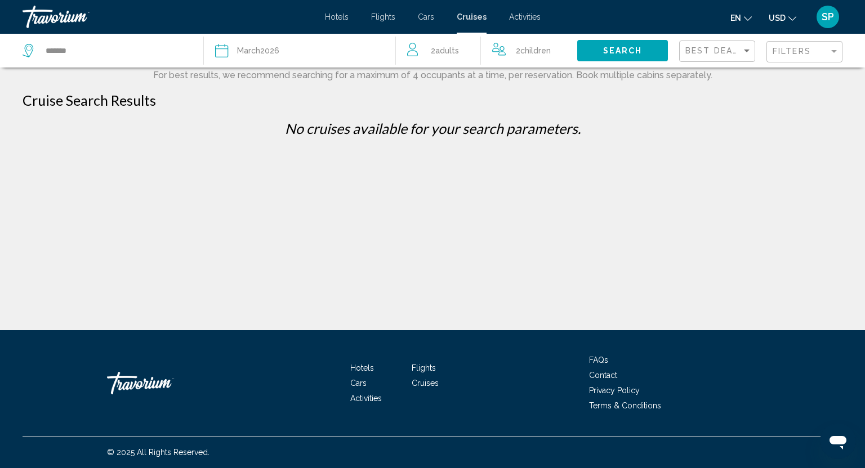
click at [603, 47] on span "Search" at bounding box center [622, 51] width 39 height 9
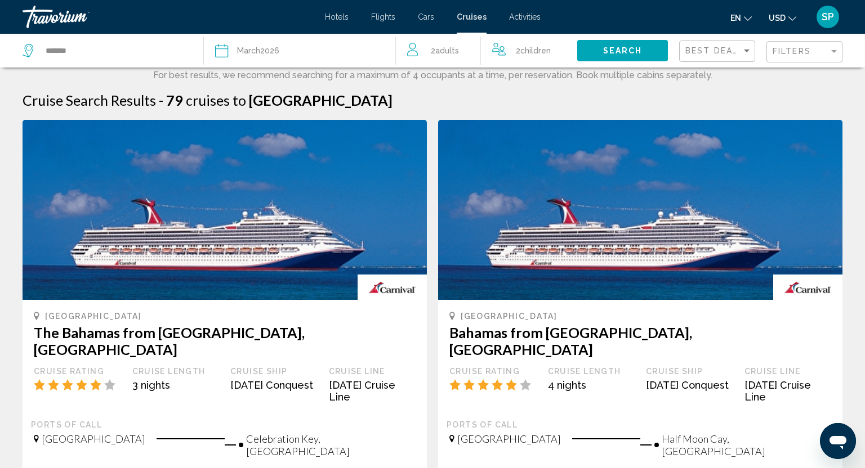
click at [795, 57] on div "Filters" at bounding box center [805, 52] width 66 height 21
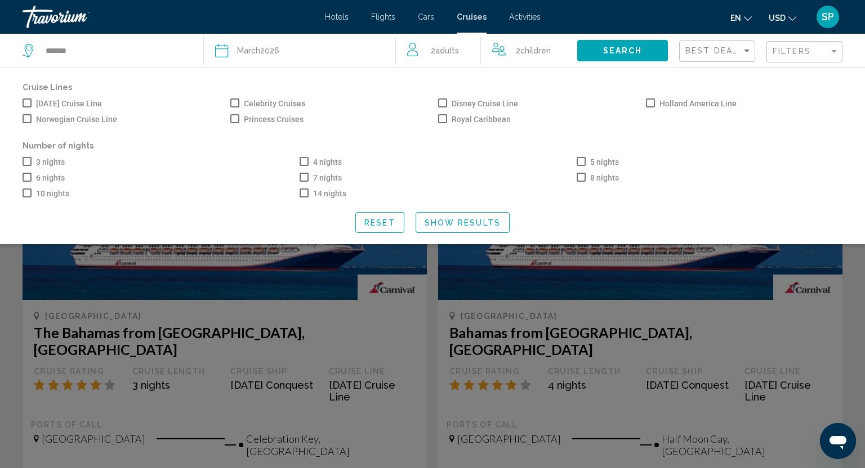
click at [445, 101] on span "Search widget" at bounding box center [442, 103] width 9 height 9
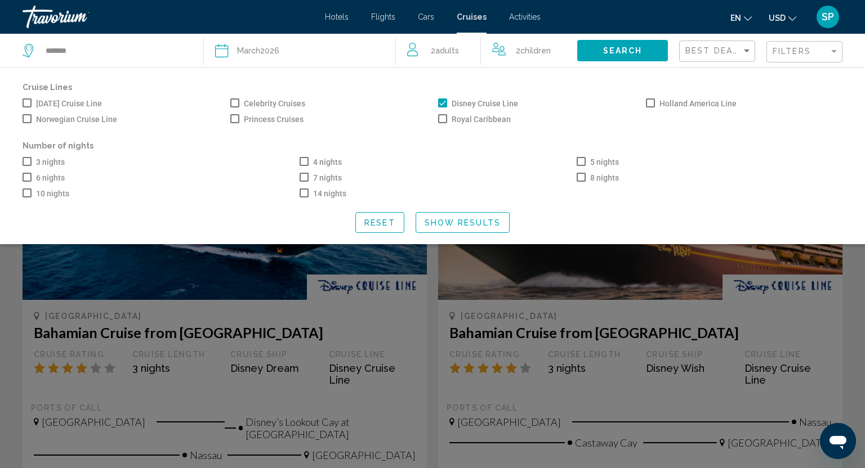
click at [466, 220] on span "Show Results" at bounding box center [462, 222] width 76 height 9
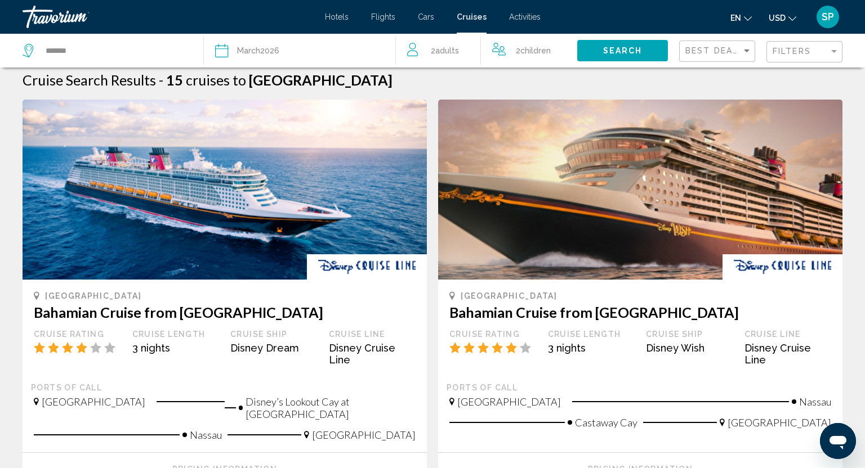
scroll to position [0, 0]
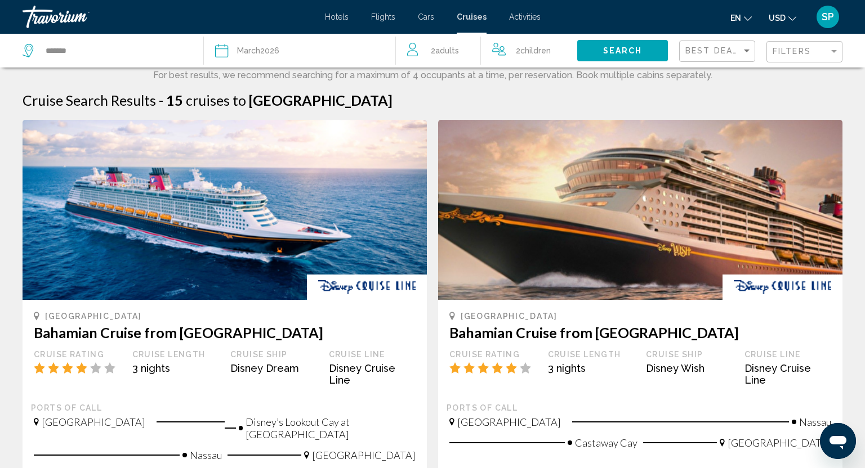
click at [220, 55] on icon "Search widget" at bounding box center [222, 51] width 14 height 14
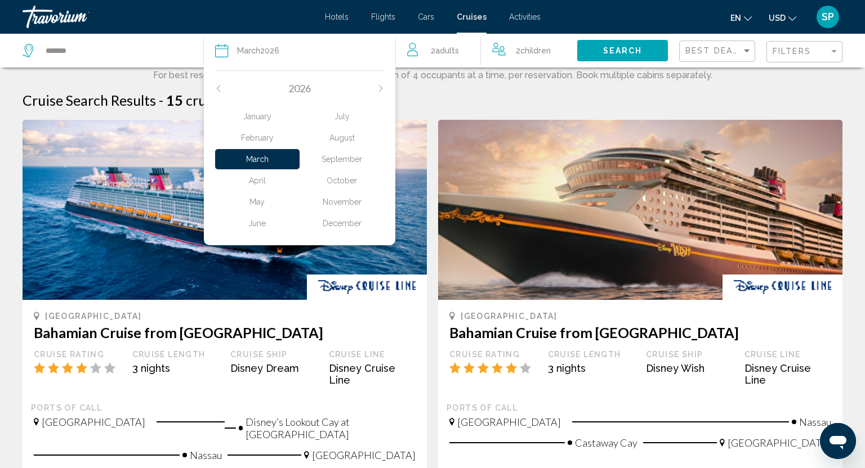
click at [225, 85] on div "2026" at bounding box center [299, 88] width 169 height 12
click at [221, 85] on div "2026" at bounding box center [299, 88] width 169 height 12
click at [220, 87] on icon "Previous month" at bounding box center [218, 88] width 7 height 7
click at [336, 203] on div "November" at bounding box center [341, 202] width 84 height 20
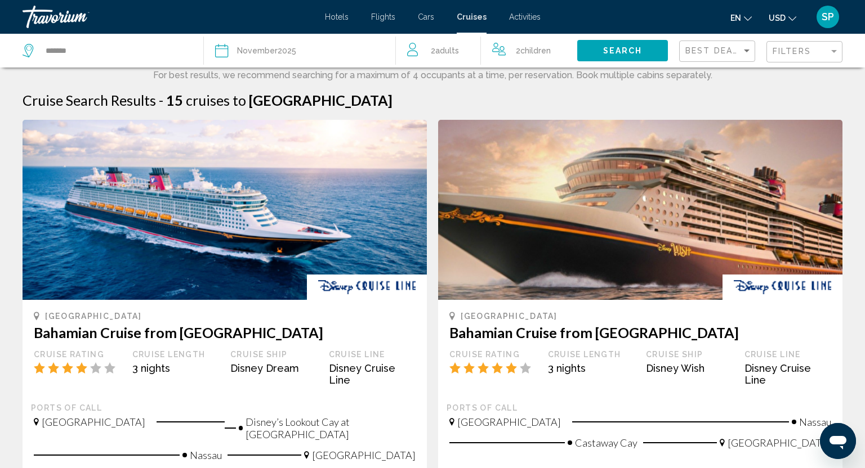
click at [621, 52] on span "Search" at bounding box center [622, 51] width 39 height 9
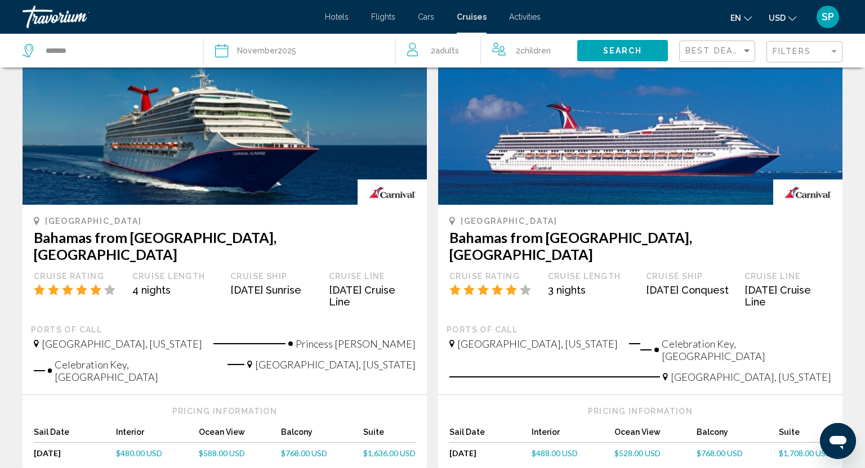
scroll to position [99, 0]
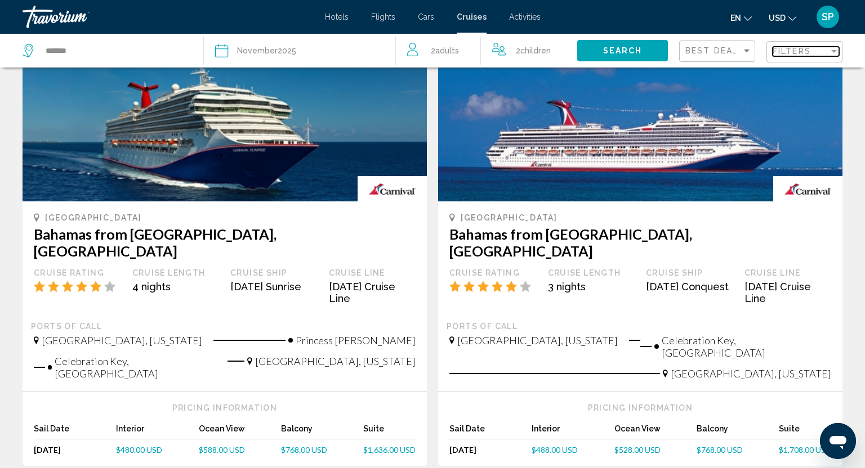
click at [803, 54] on span "Filters" at bounding box center [791, 51] width 38 height 9
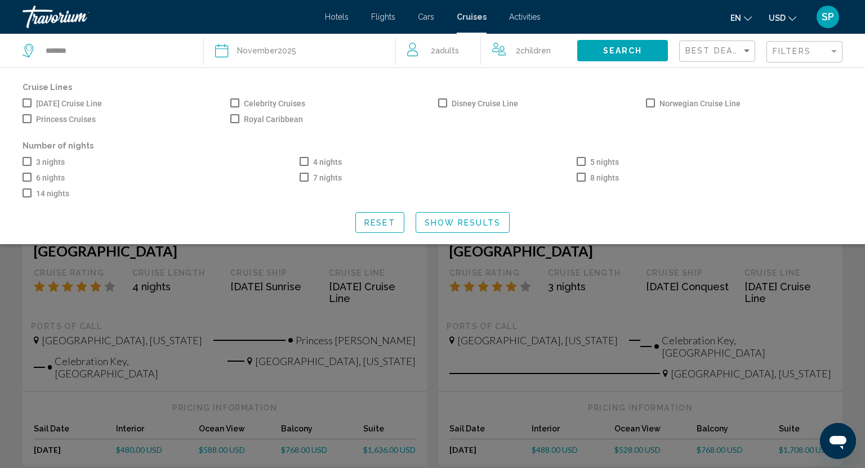
click at [454, 111] on div "[DATE] Cruise Line Celebrity Cruises Disney Cruise Line Norwegian Cruise Line P…" at bounding box center [432, 111] width 831 height 32
click at [447, 103] on label "Disney Cruise Line" at bounding box center [478, 104] width 80 height 14
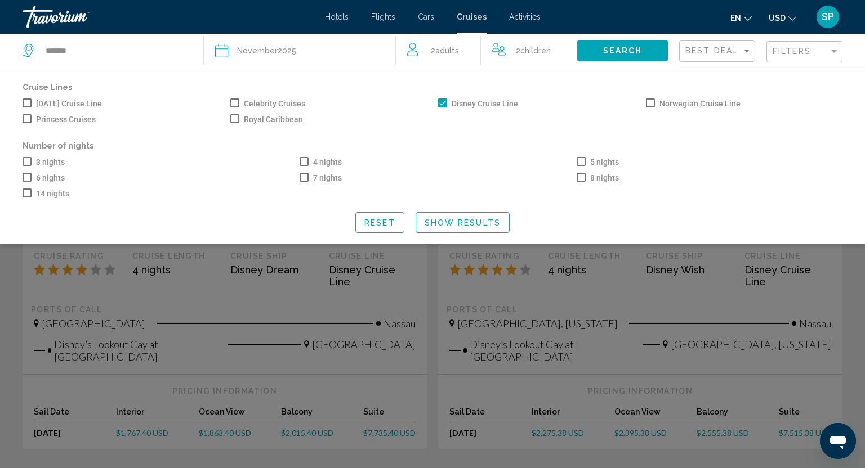
click at [458, 220] on span "Show Results" at bounding box center [462, 222] width 76 height 9
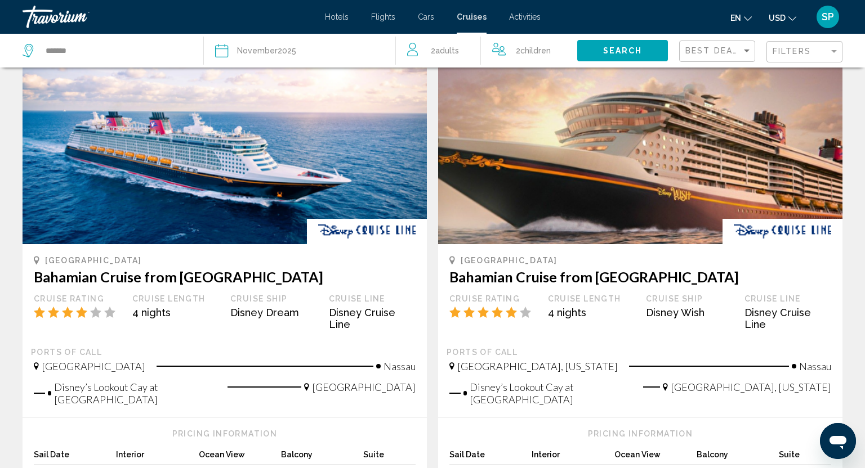
scroll to position [0, 0]
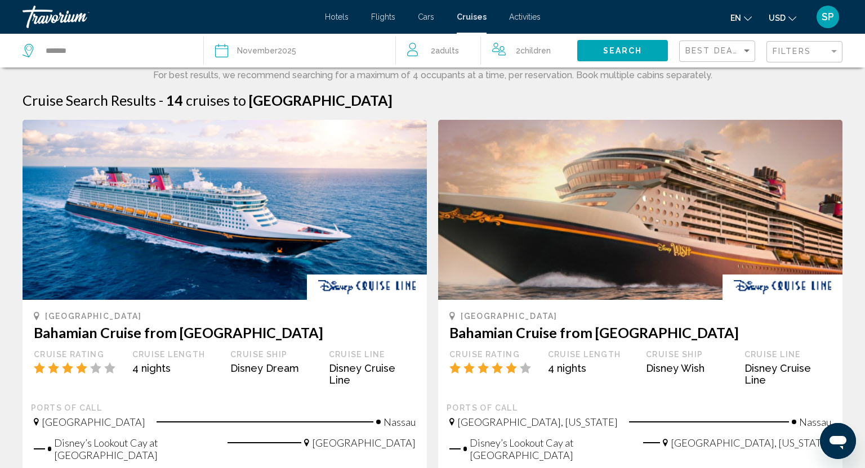
click at [455, 195] on img "Main content" at bounding box center [640, 210] width 404 height 180
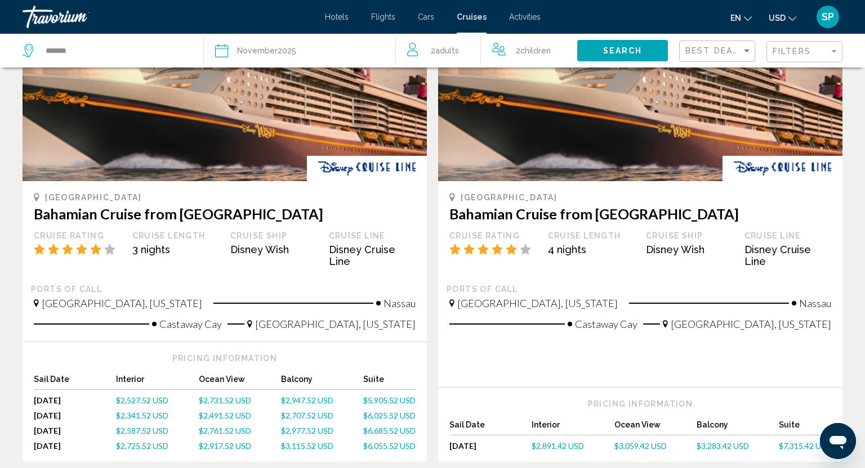
scroll to position [1037, 0]
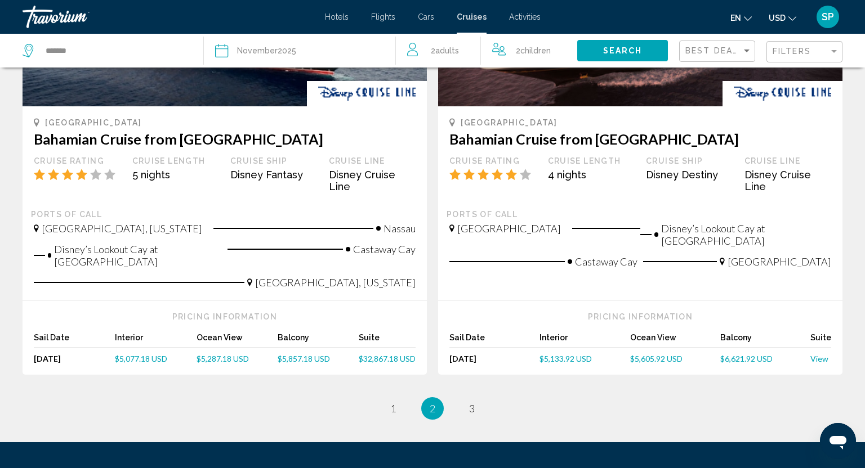
scroll to position [1109, 0]
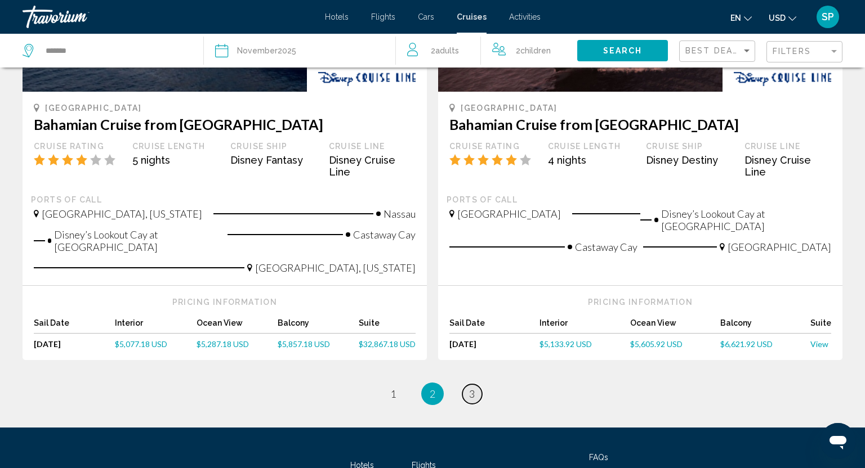
click at [470, 388] on span "3" at bounding box center [472, 394] width 6 height 12
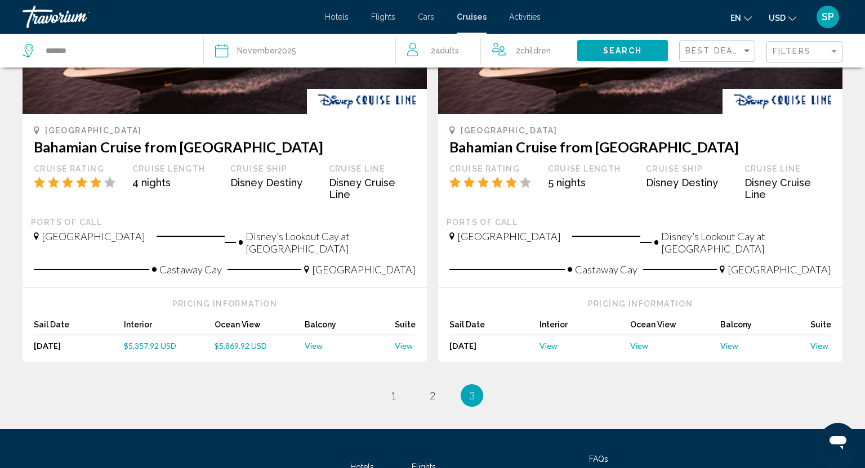
scroll to position [189, 0]
